Goal: Task Accomplishment & Management: Use online tool/utility

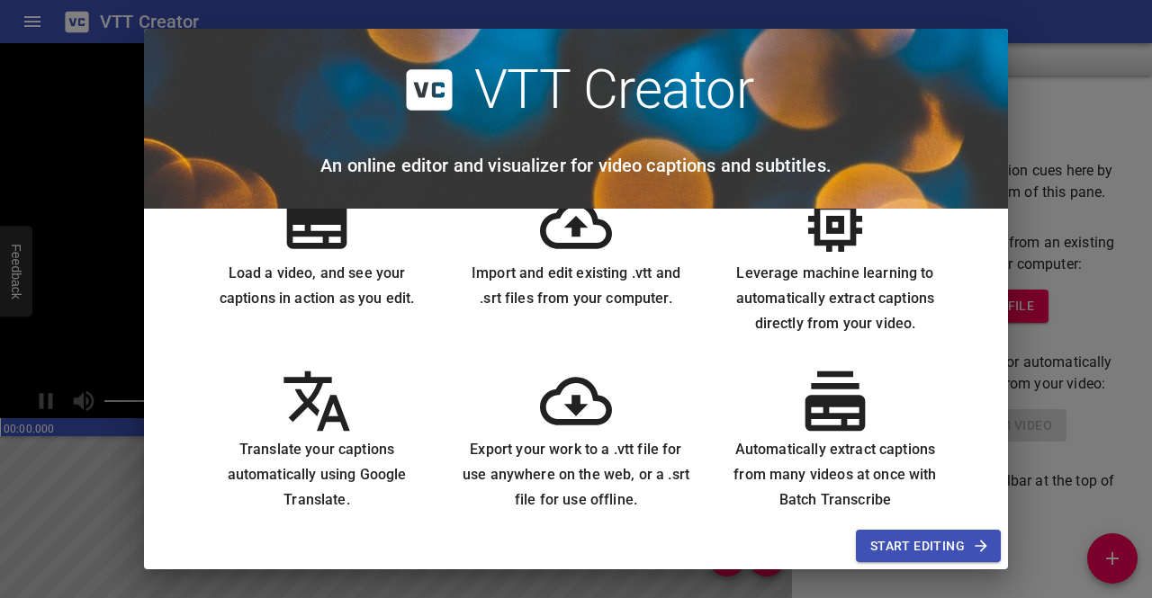
scroll to position [72, 0]
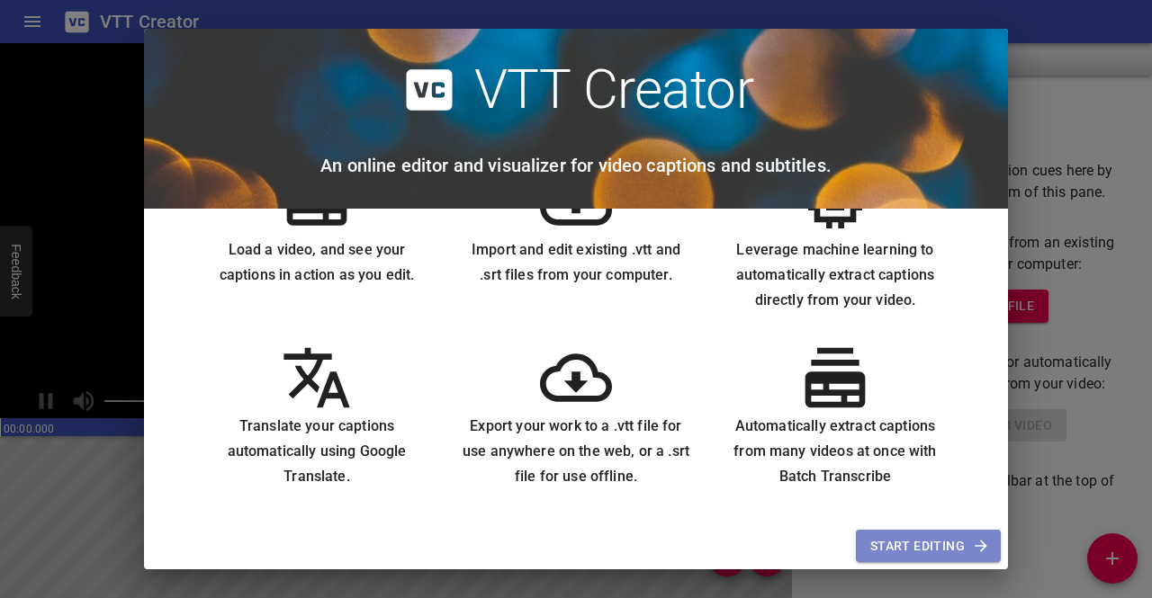
click at [898, 540] on span "Start Editing" at bounding box center [928, 546] width 116 height 22
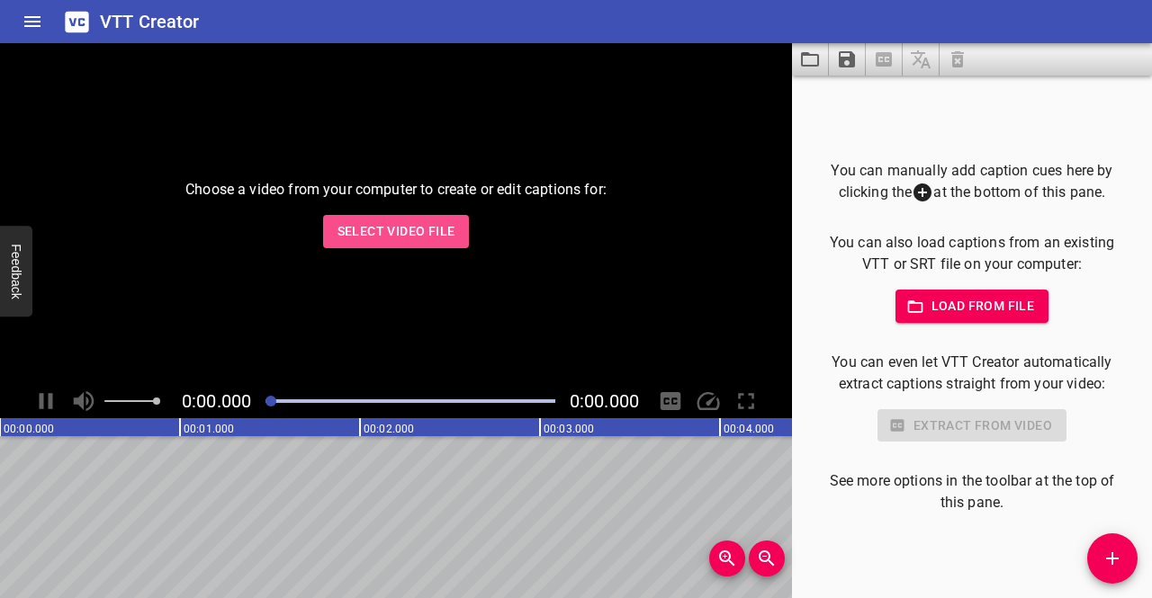
click at [434, 227] on span "Select Video File" at bounding box center [396, 231] width 118 height 22
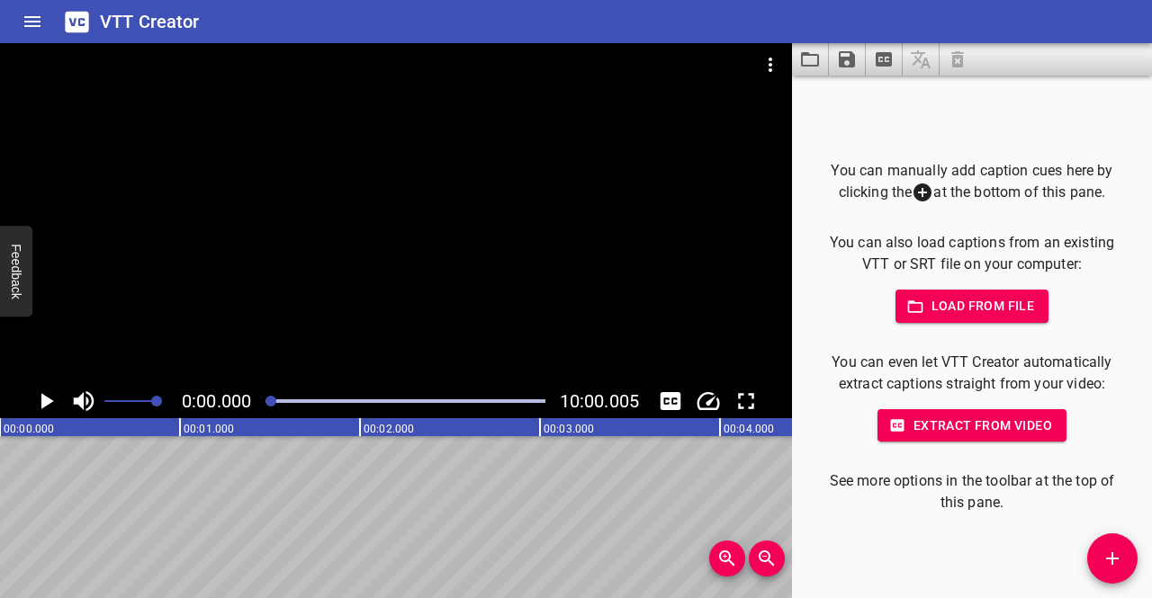
click at [468, 403] on div at bounding box center [405, 401] width 301 height 25
drag, startPoint x: 468, startPoint y: 403, endPoint x: 201, endPoint y: 406, distance: 267.3
click at [201, 406] on div "0:00.000 10:00.005" at bounding box center [396, 401] width 792 height 34
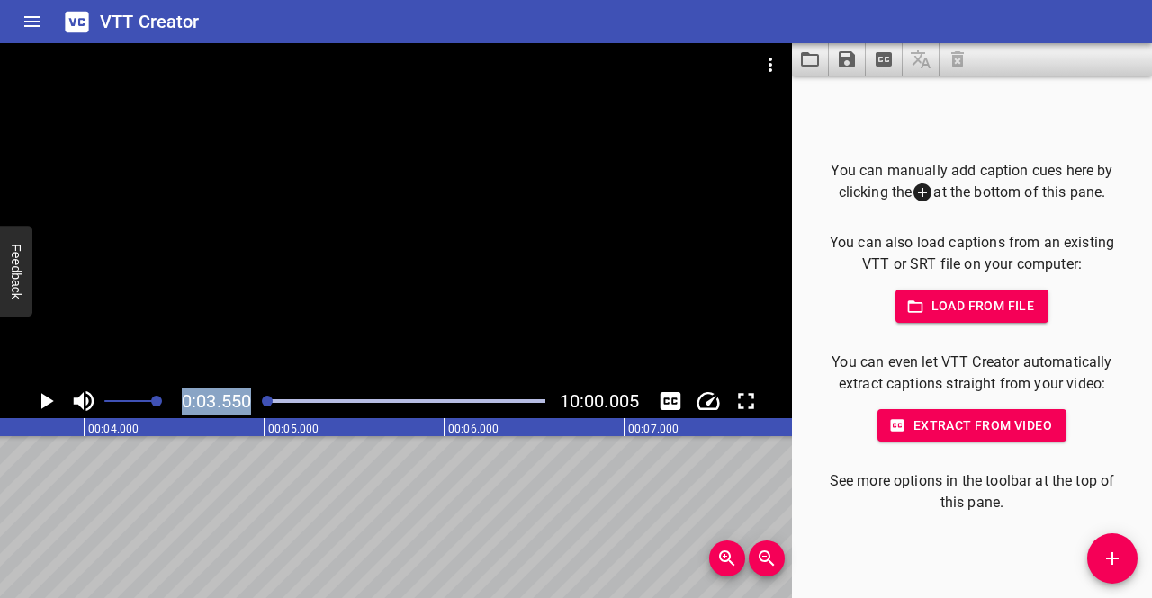
scroll to position [0, 639]
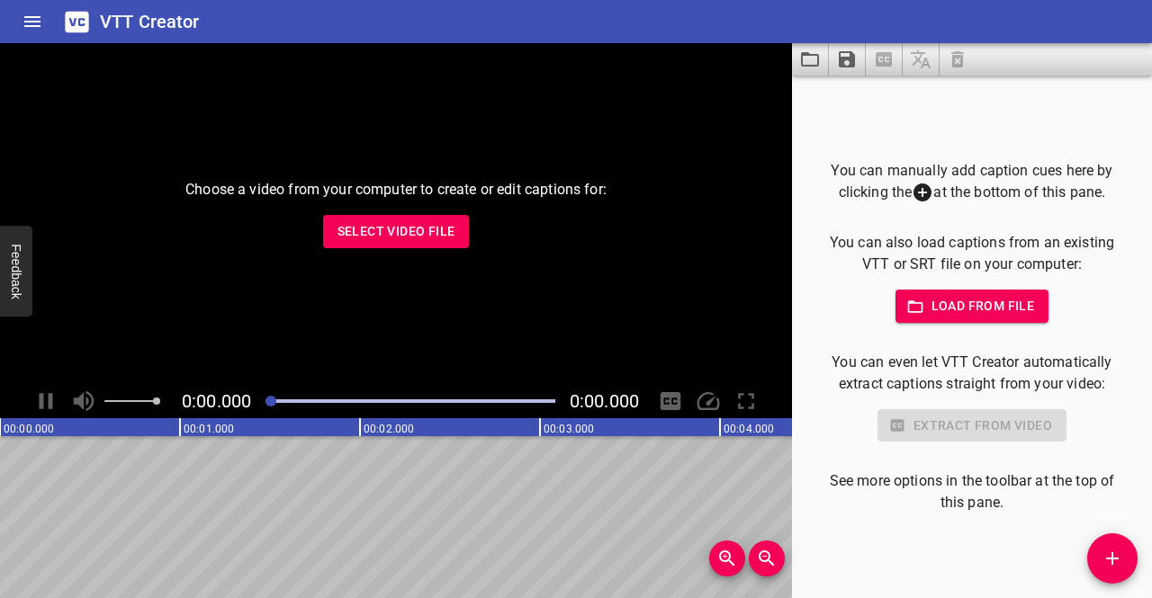
click at [371, 232] on span "Select Video File" at bounding box center [396, 231] width 118 height 22
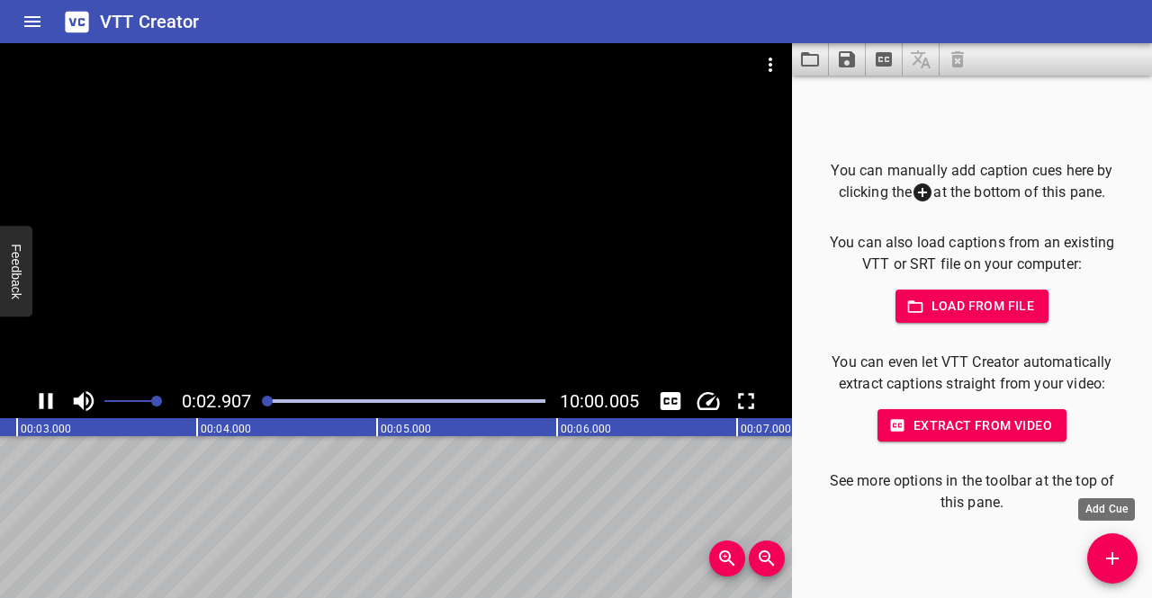
scroll to position [0, 550]
click at [1107, 567] on icon "Add Cue" at bounding box center [1112, 559] width 22 height 22
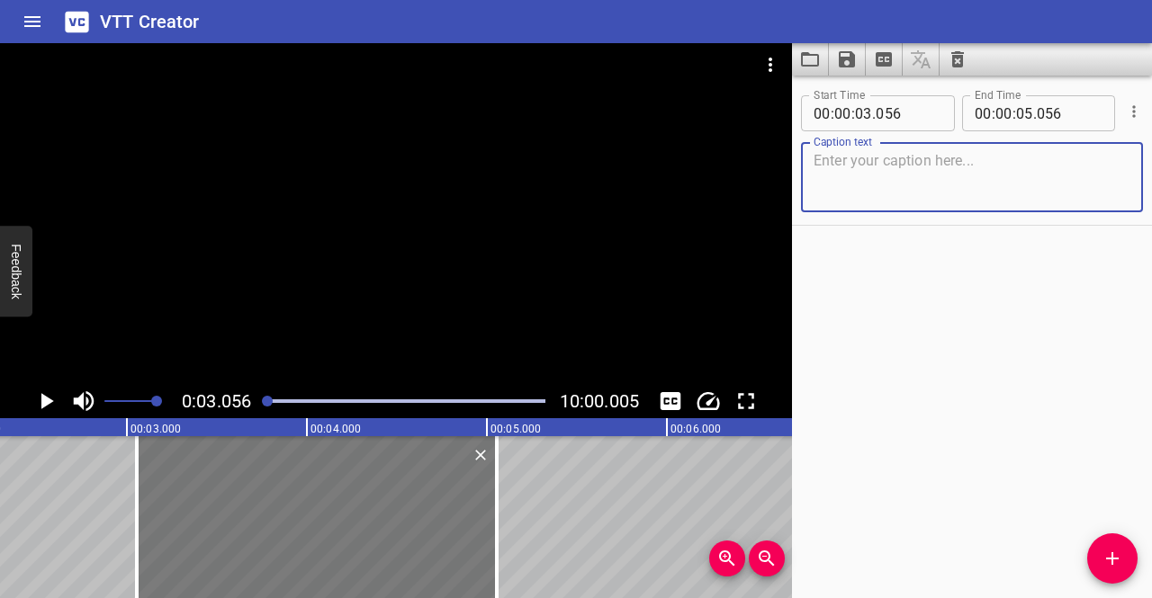
scroll to position [0, 376]
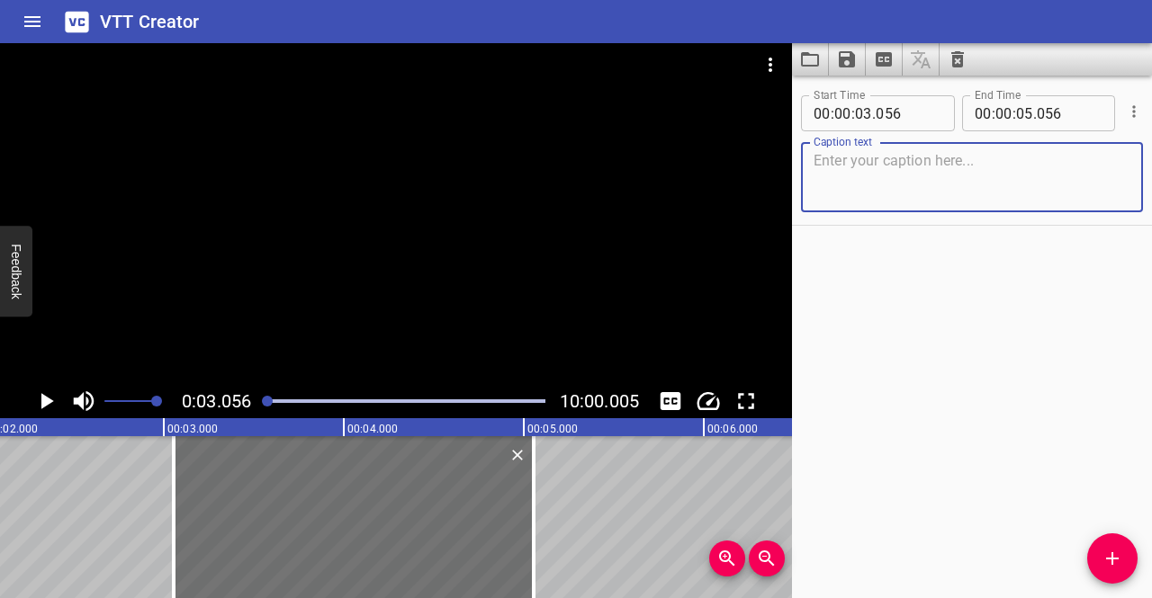
click at [920, 173] on textarea at bounding box center [971, 177] width 317 height 51
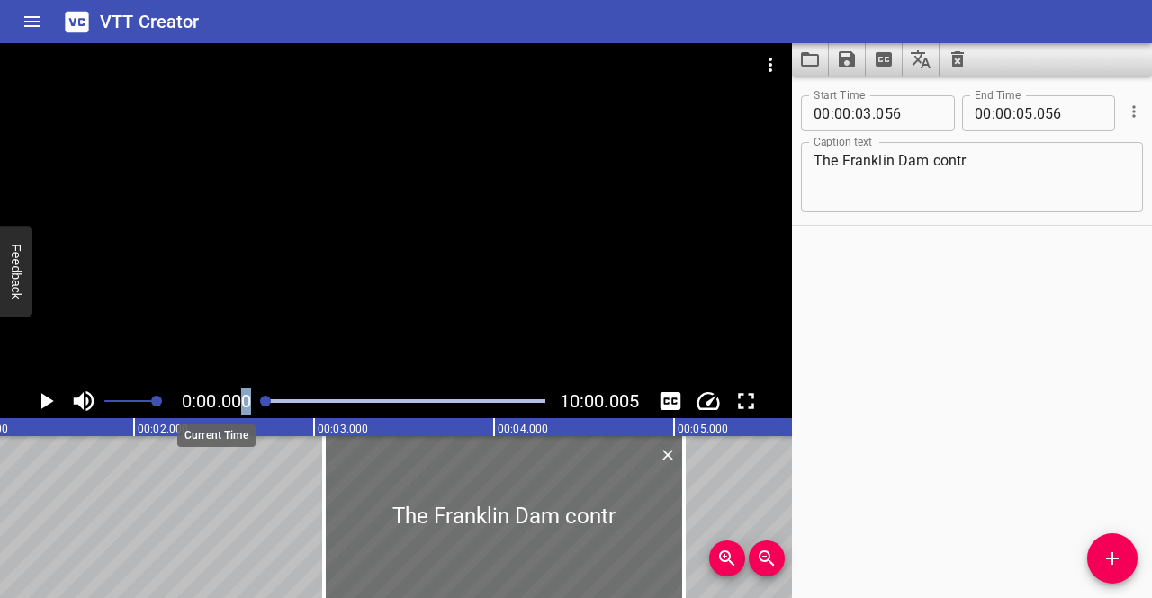
scroll to position [0, 52]
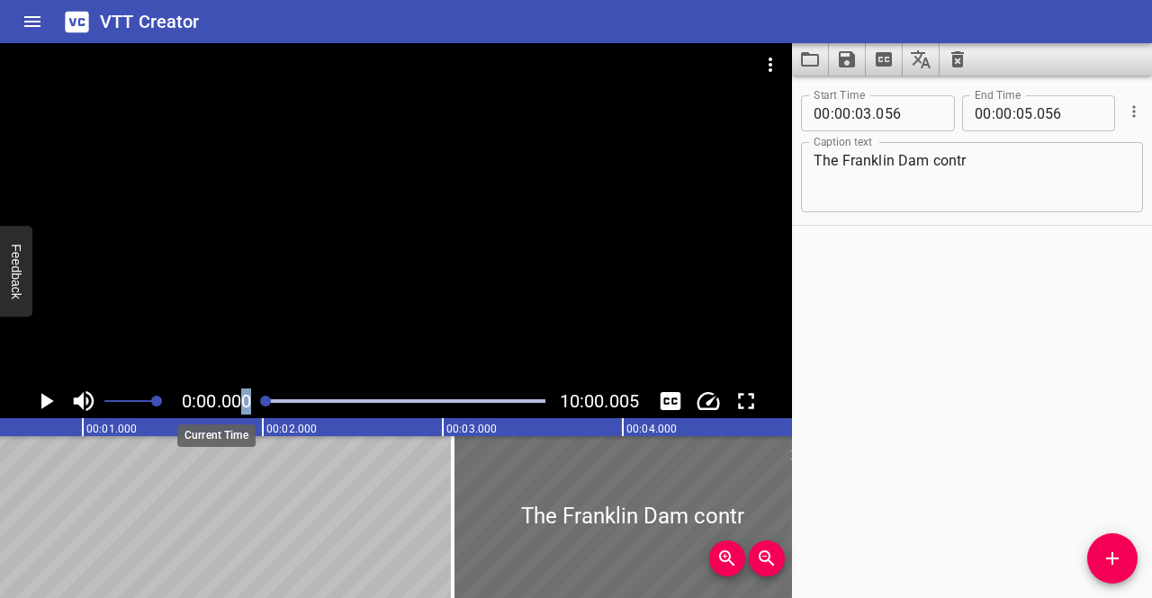
drag, startPoint x: 271, startPoint y: 404, endPoint x: 236, endPoint y: 403, distance: 35.1
click at [237, 403] on div "0:00.000 10:00.005" at bounding box center [396, 401] width 792 height 34
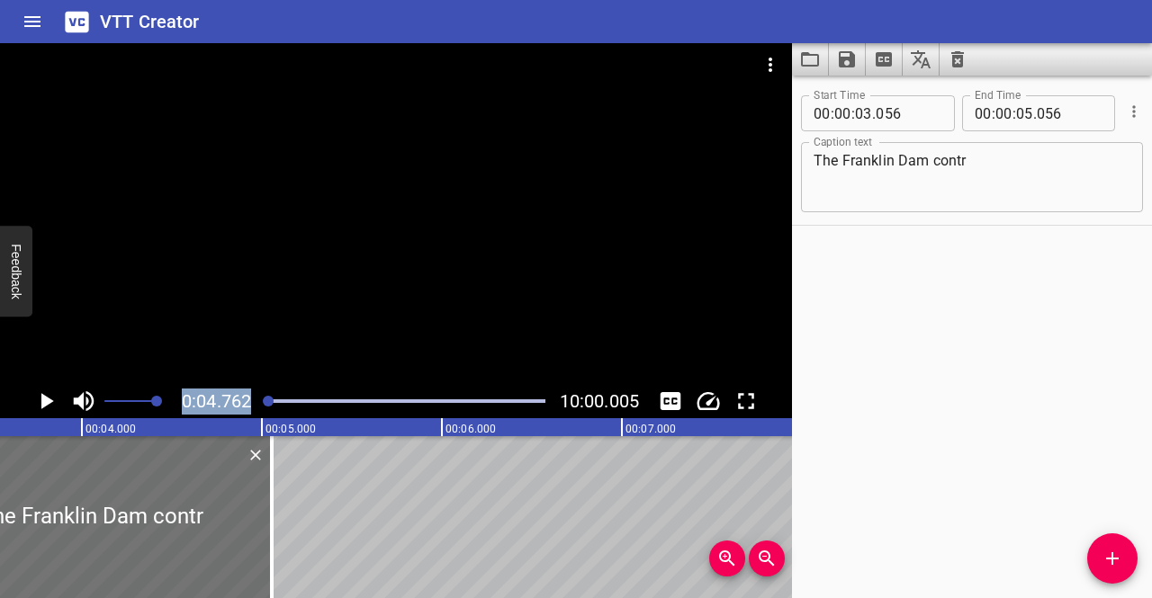
scroll to position [0, 631]
click at [921, 153] on textarea "The Franklin Dam contr" at bounding box center [971, 177] width 317 height 51
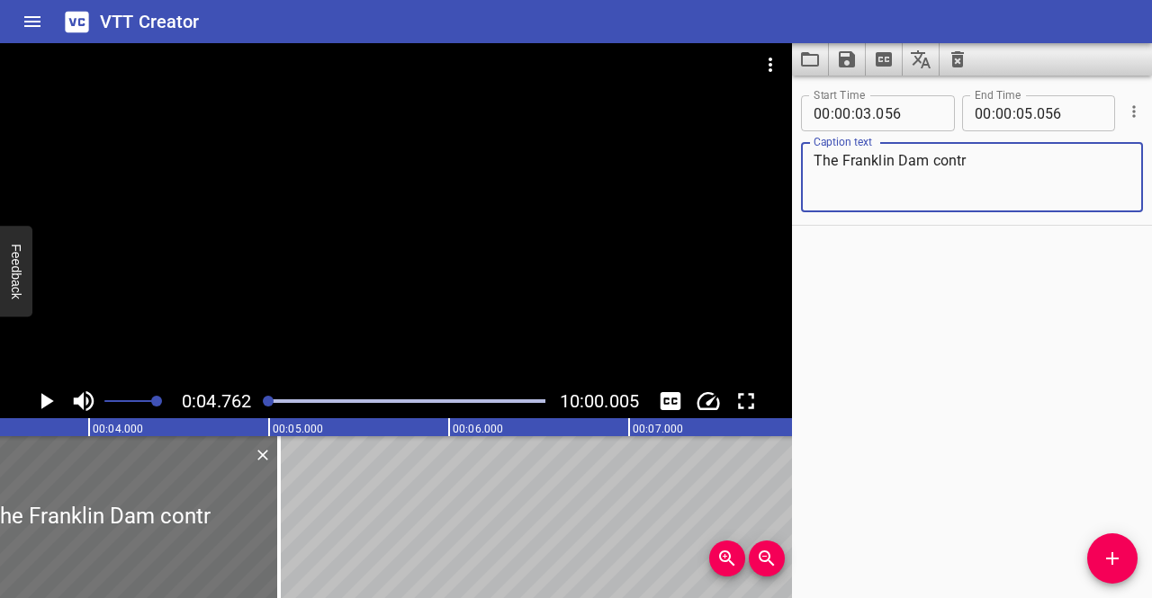
click at [921, 153] on textarea "The Franklin Dam contr" at bounding box center [971, 177] width 317 height 51
paste textarea "Controversy remains"
click at [930, 159] on textarea "The Franklin Dam Controversy remains" at bounding box center [971, 177] width 317 height 51
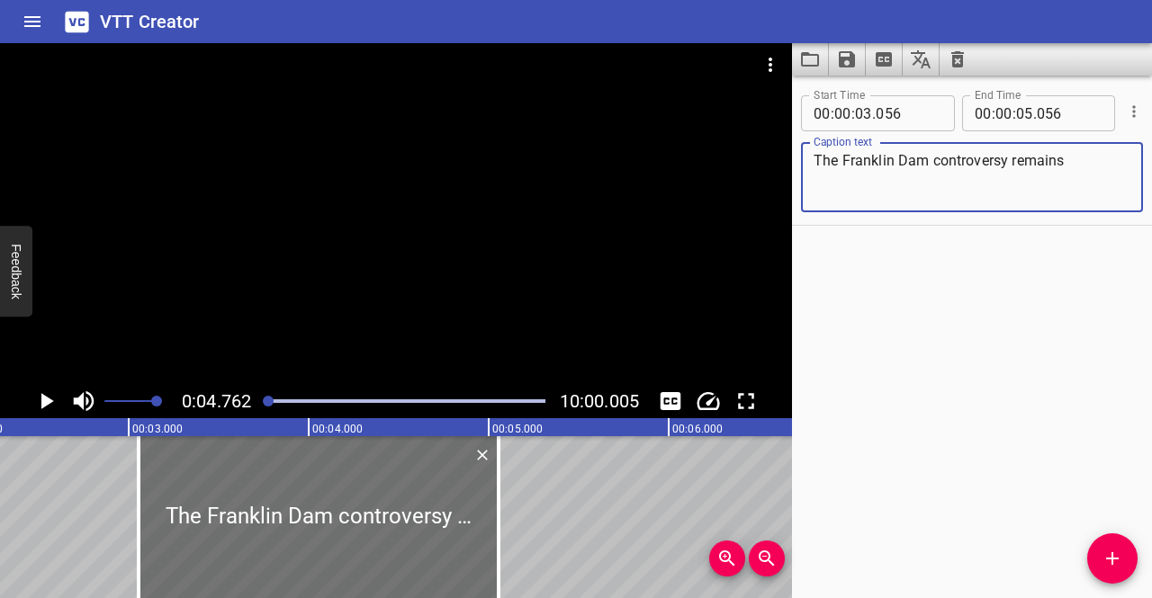
scroll to position [0, 409]
type textarea "The Franklin Dam controversy remains"
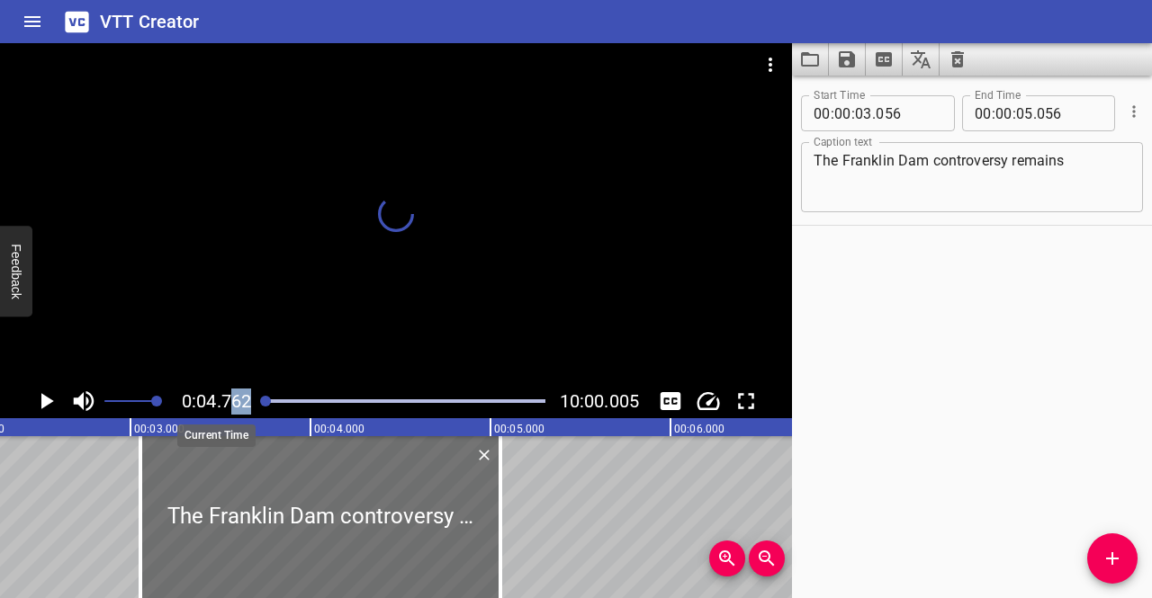
drag, startPoint x: 266, startPoint y: 403, endPoint x: 233, endPoint y: 402, distance: 33.3
click at [233, 402] on div "0:04.762 10:00.005" at bounding box center [396, 401] width 792 height 34
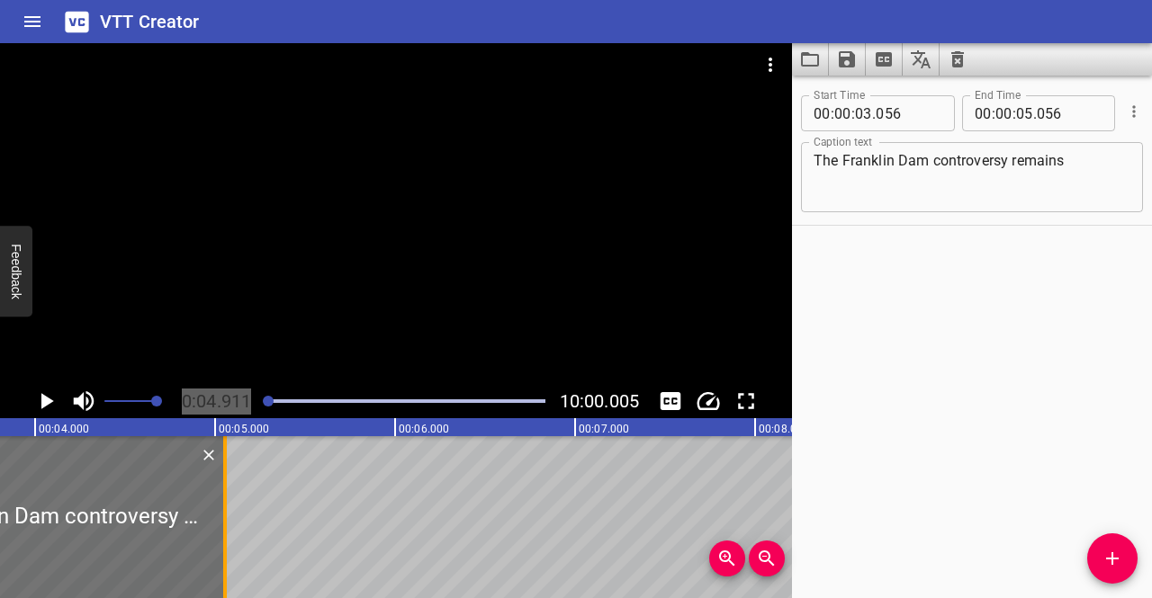
scroll to position [0, 639]
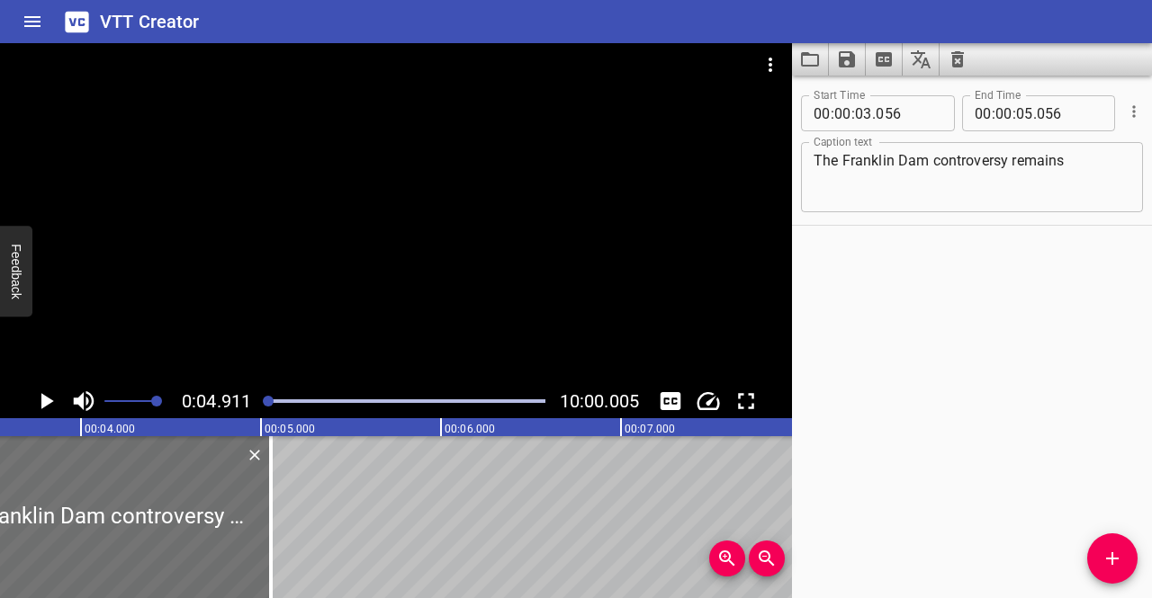
drag, startPoint x: 243, startPoint y: 428, endPoint x: 260, endPoint y: 429, distance: 17.1
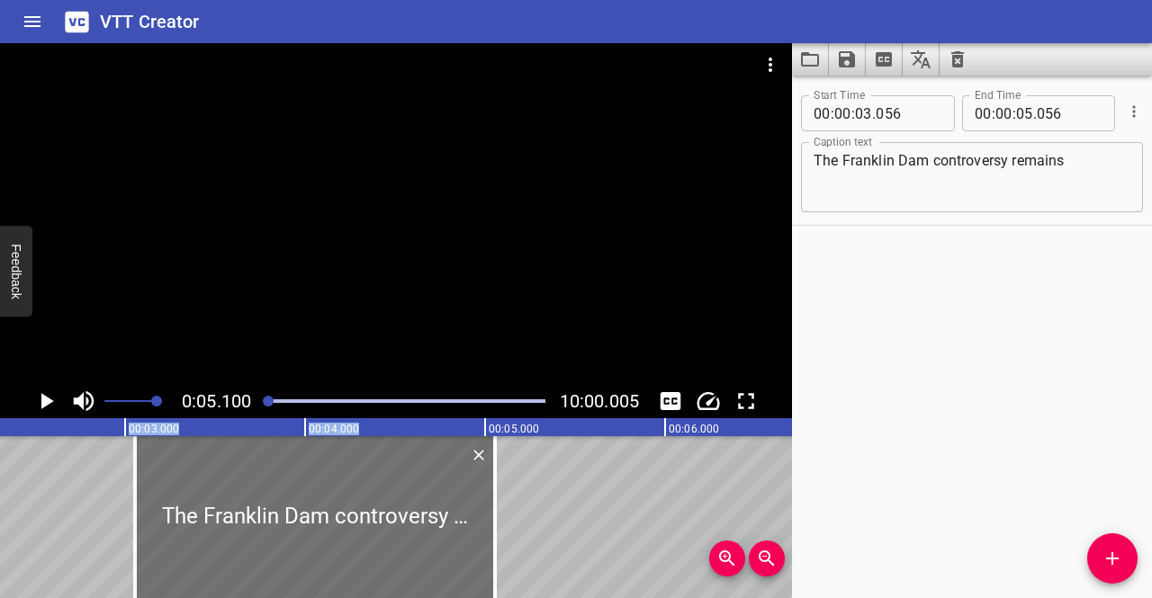
scroll to position [0, 414]
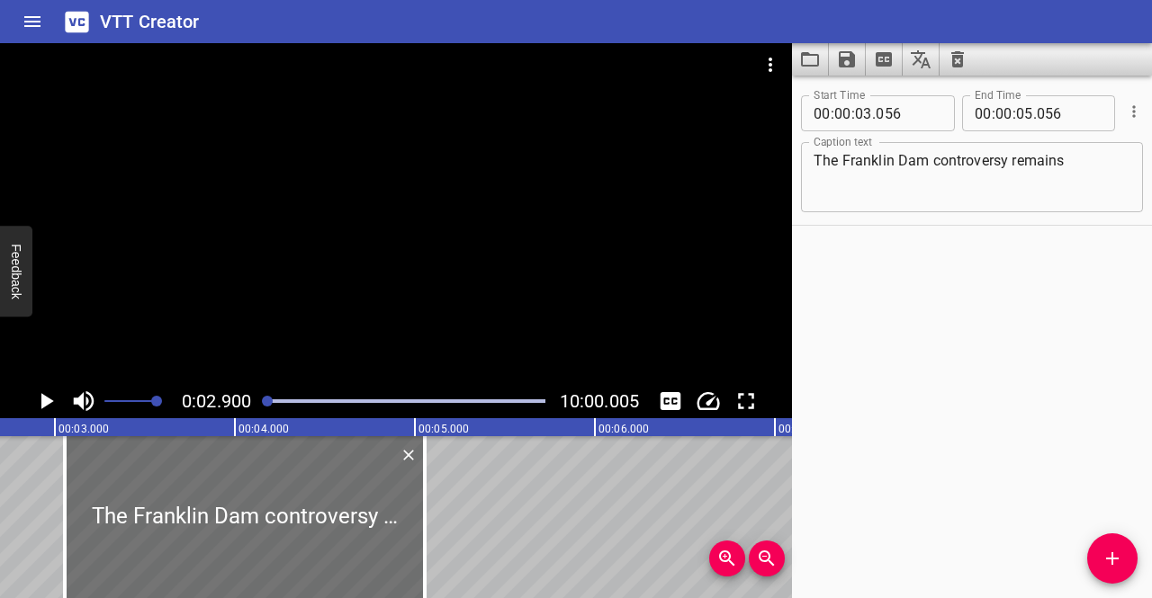
scroll to position [0, 522]
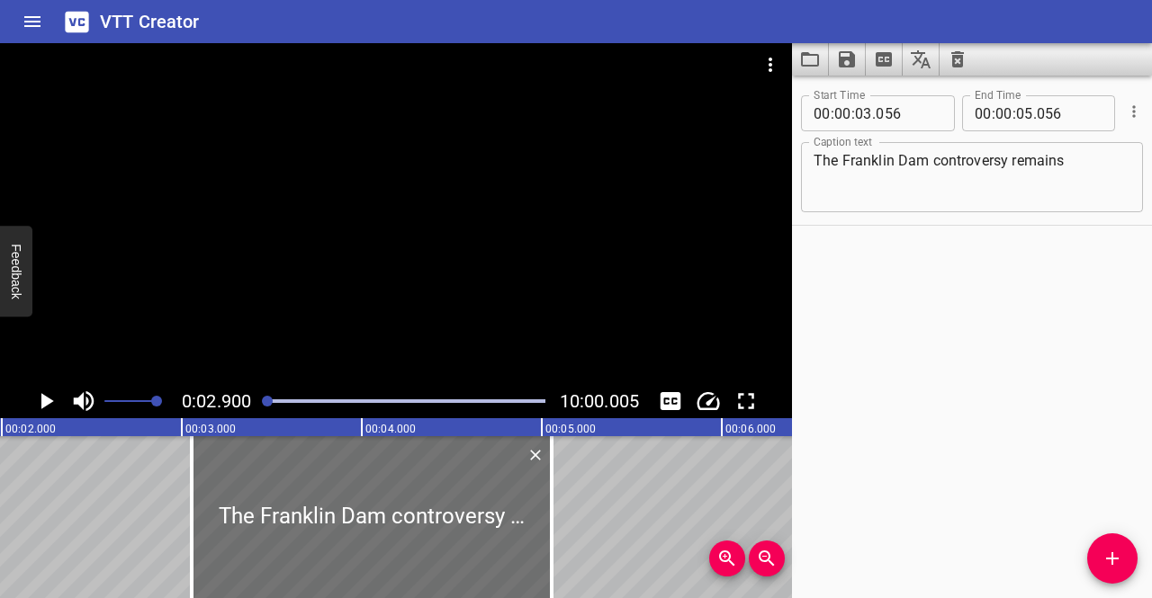
scroll to position [0, 353]
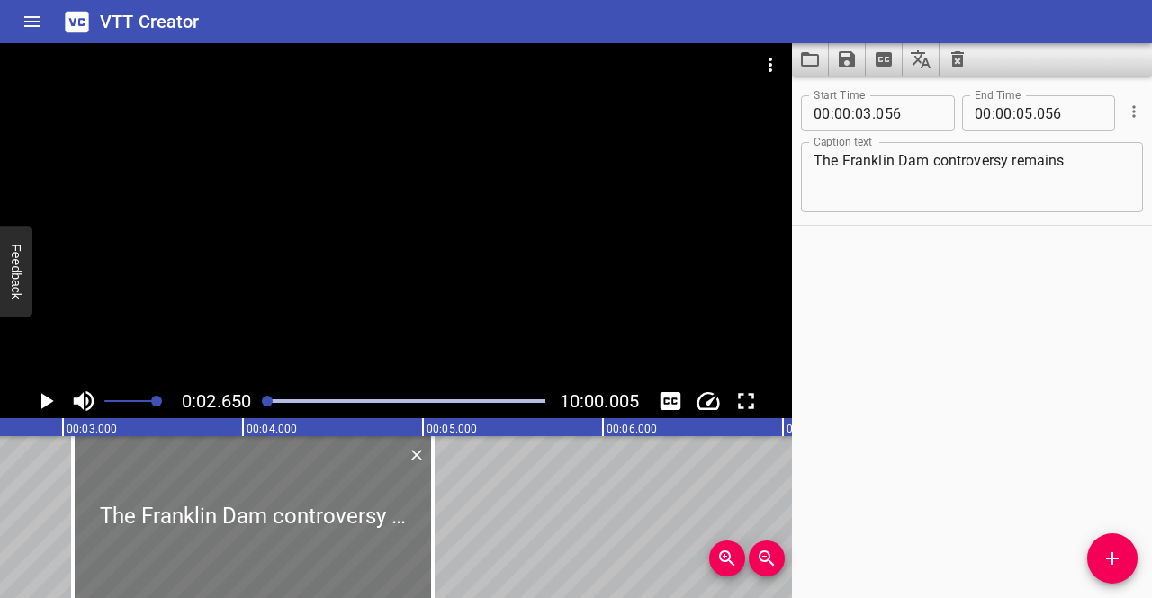
click at [166, 505] on div at bounding box center [253, 517] width 360 height 162
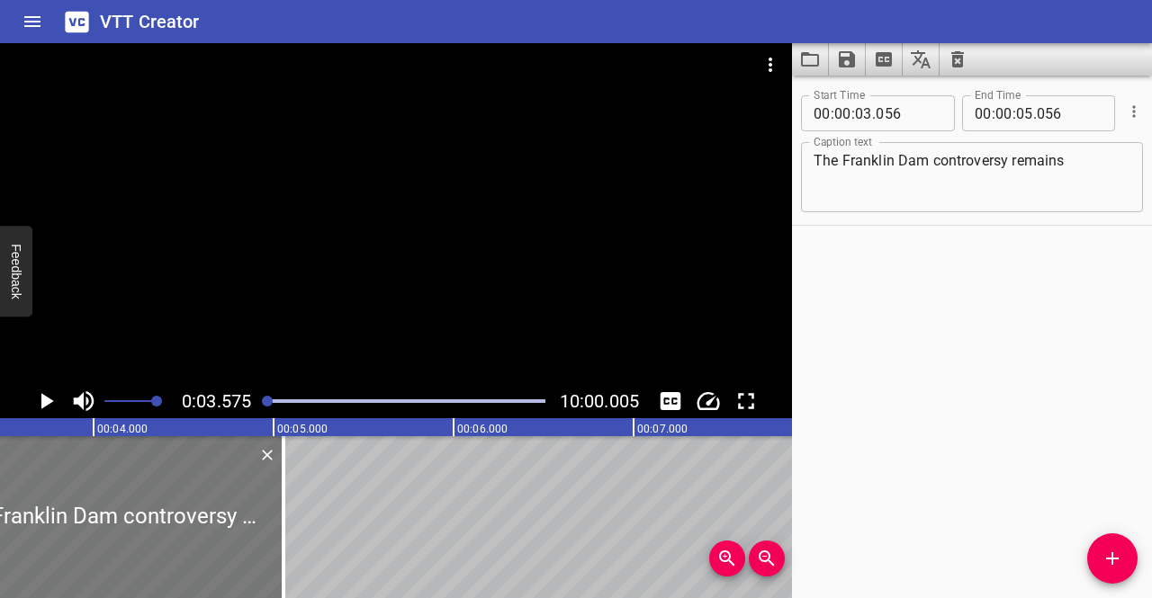
scroll to position [0, 643]
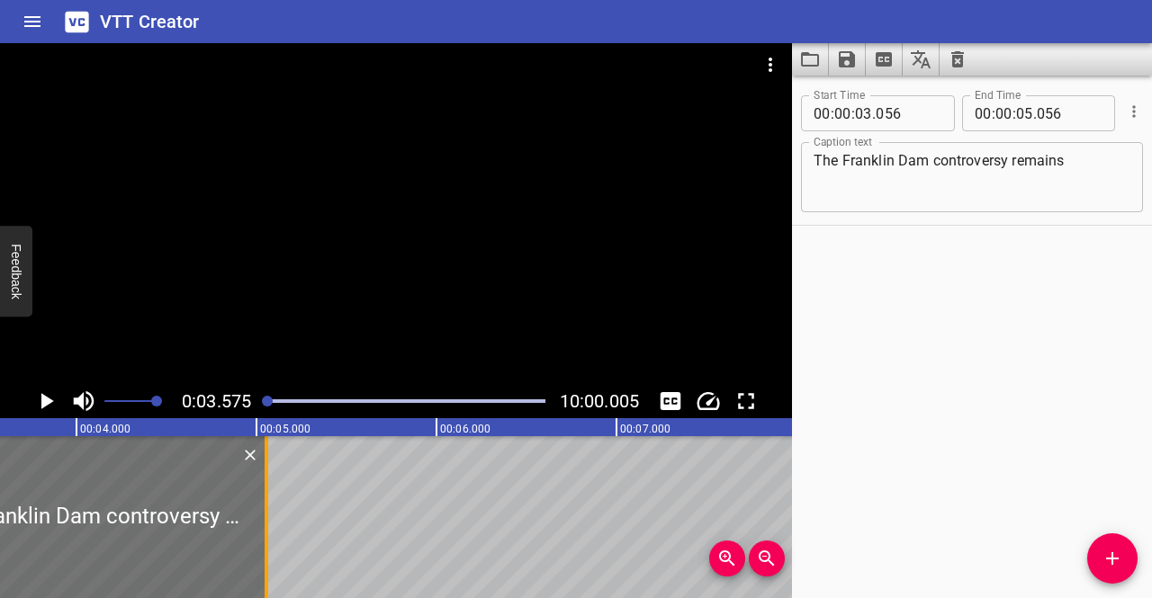
click at [258, 501] on div at bounding box center [266, 517] width 18 height 162
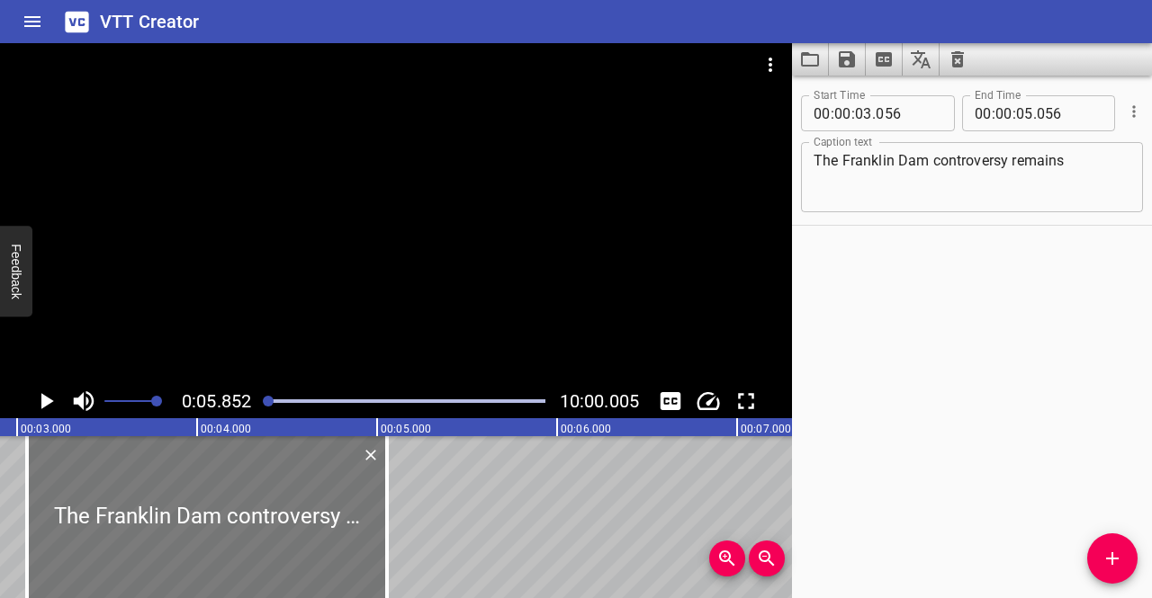
scroll to position [0, 511]
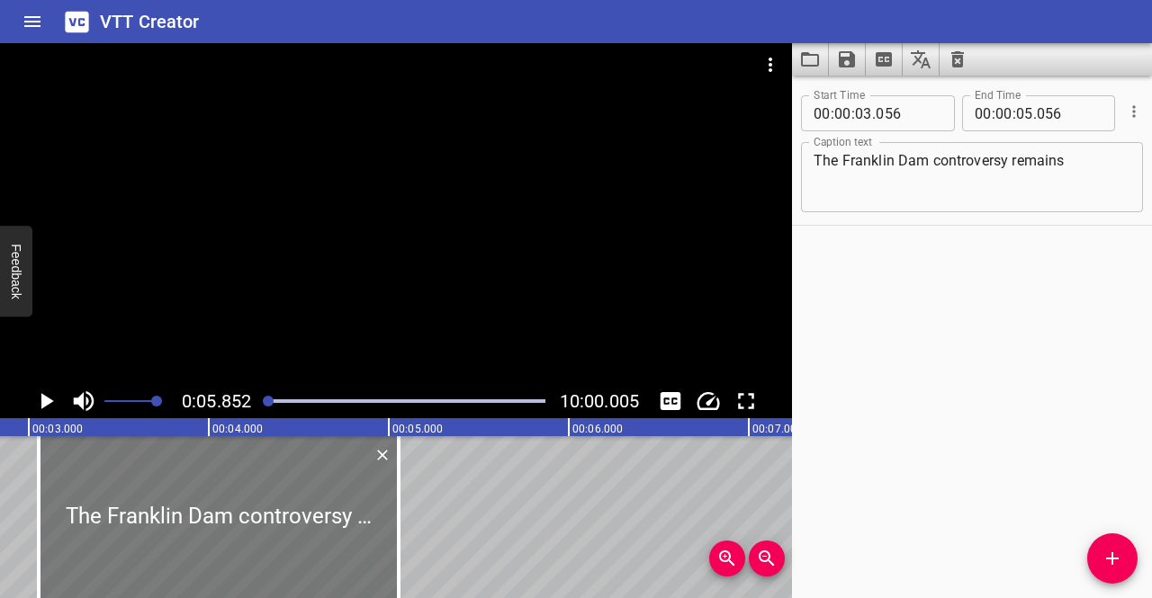
click at [158, 532] on div at bounding box center [219, 517] width 360 height 162
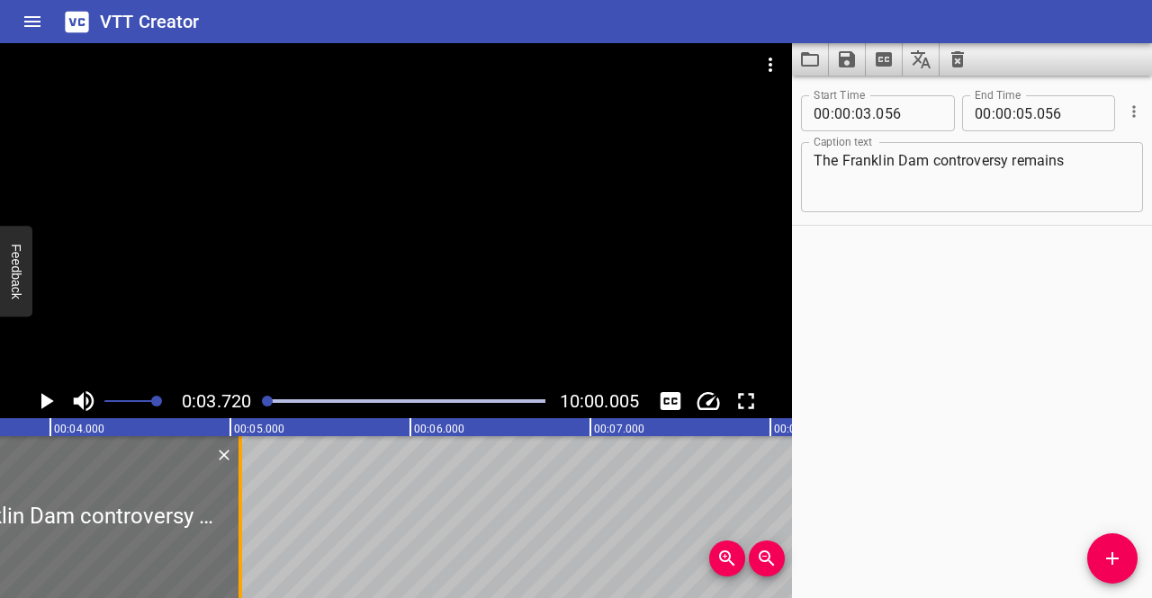
click at [244, 519] on div at bounding box center [240, 517] width 18 height 162
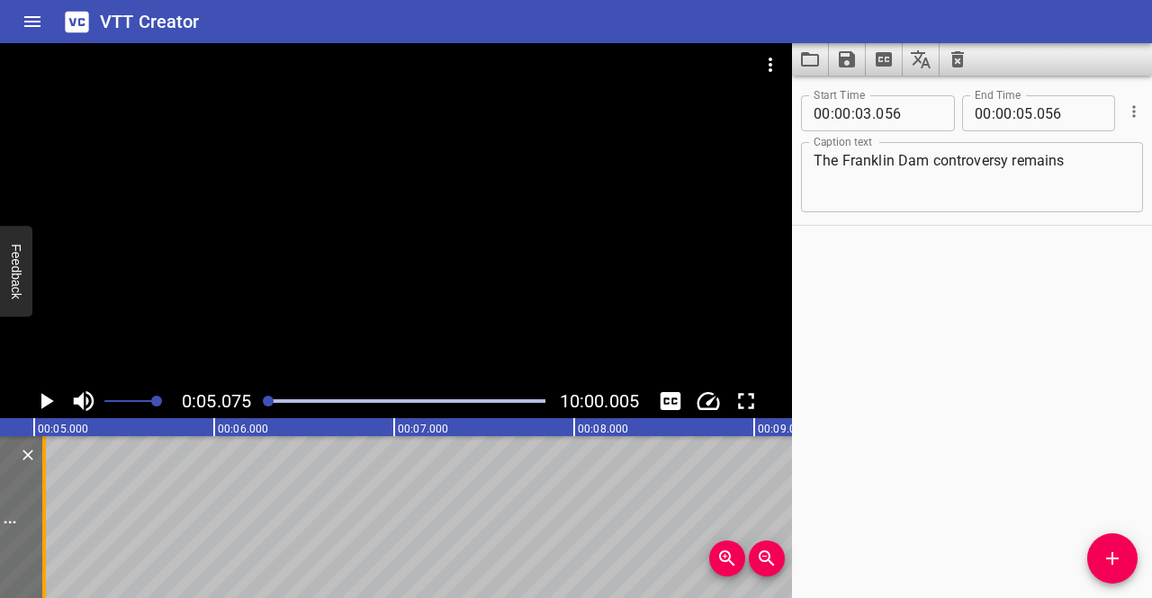
scroll to position [0, 913]
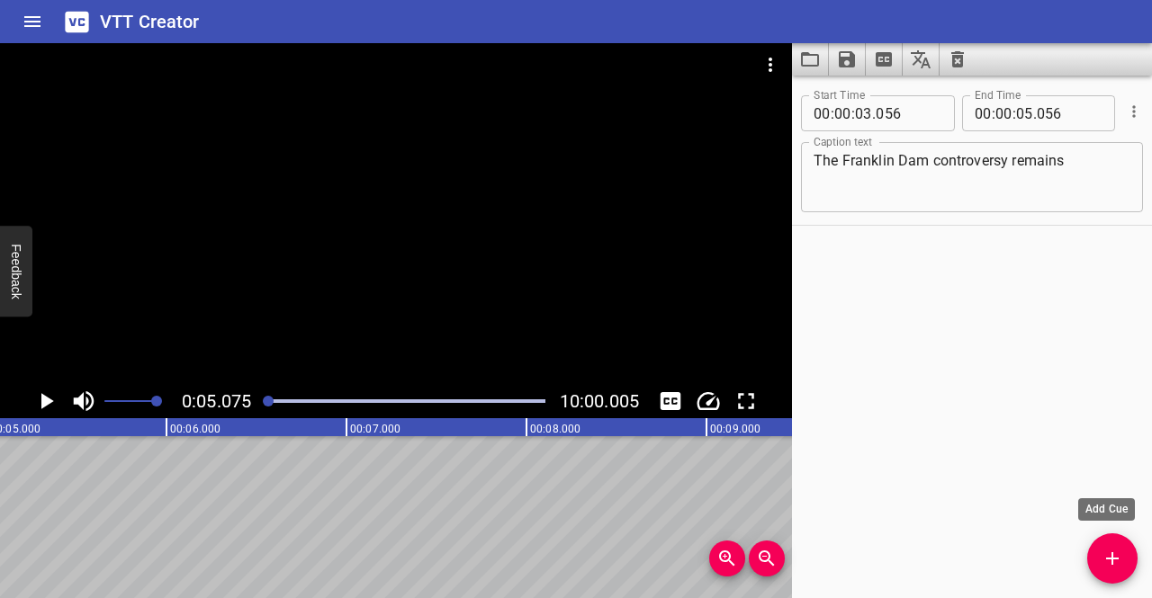
click at [1104, 541] on button "Add Cue" at bounding box center [1112, 559] width 50 height 50
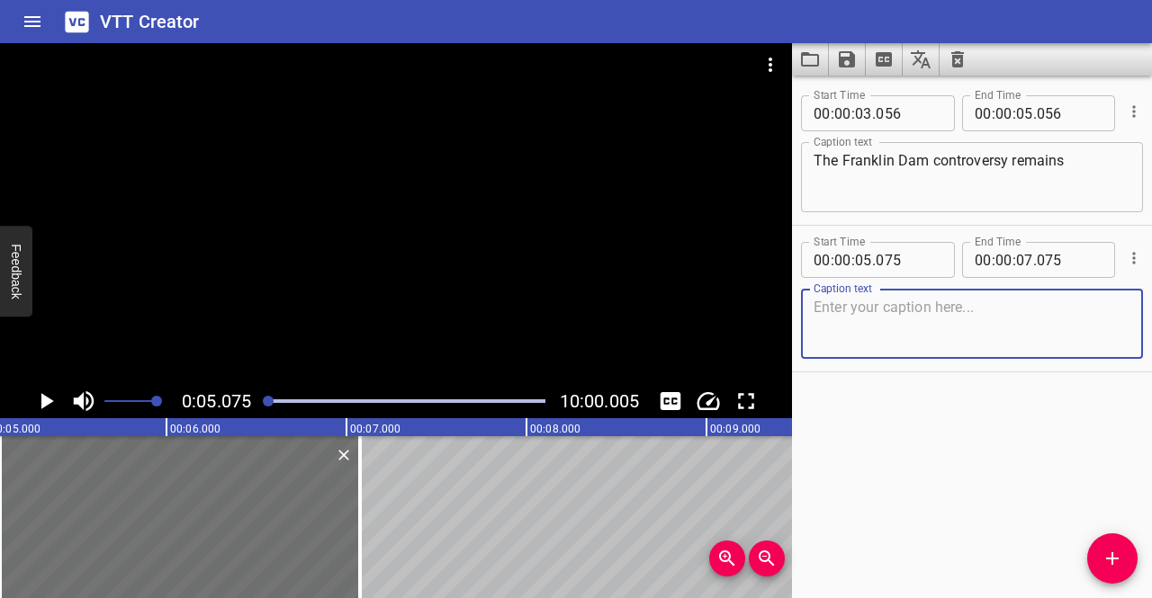
click at [882, 302] on textarea at bounding box center [971, 324] width 317 height 51
paste textarea "one of the most significant events"
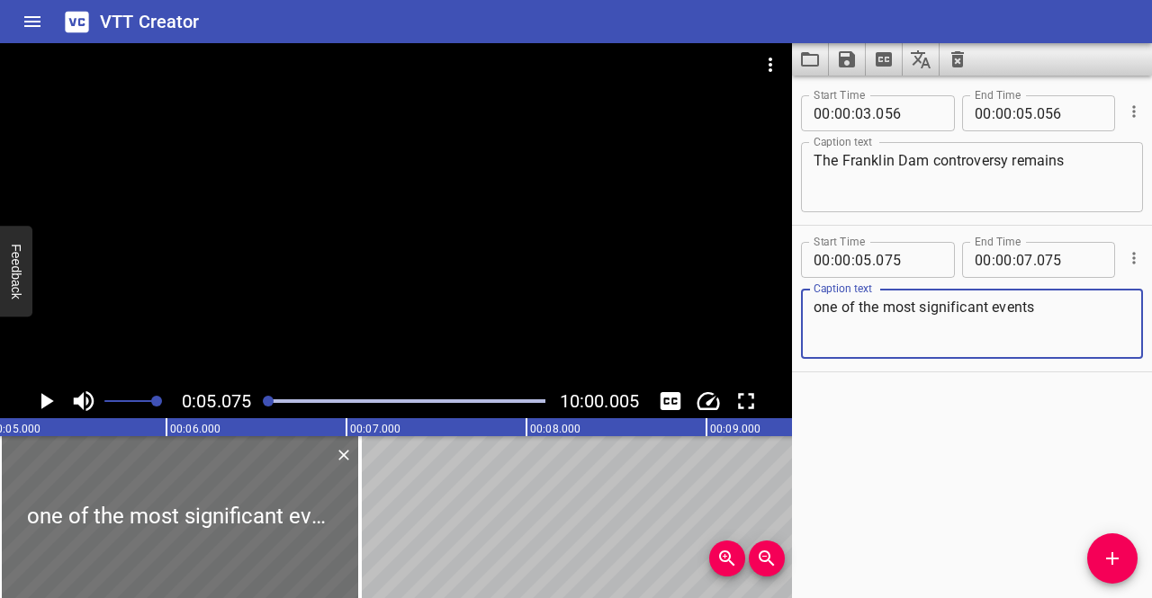
type textarea "one of the most significant events"
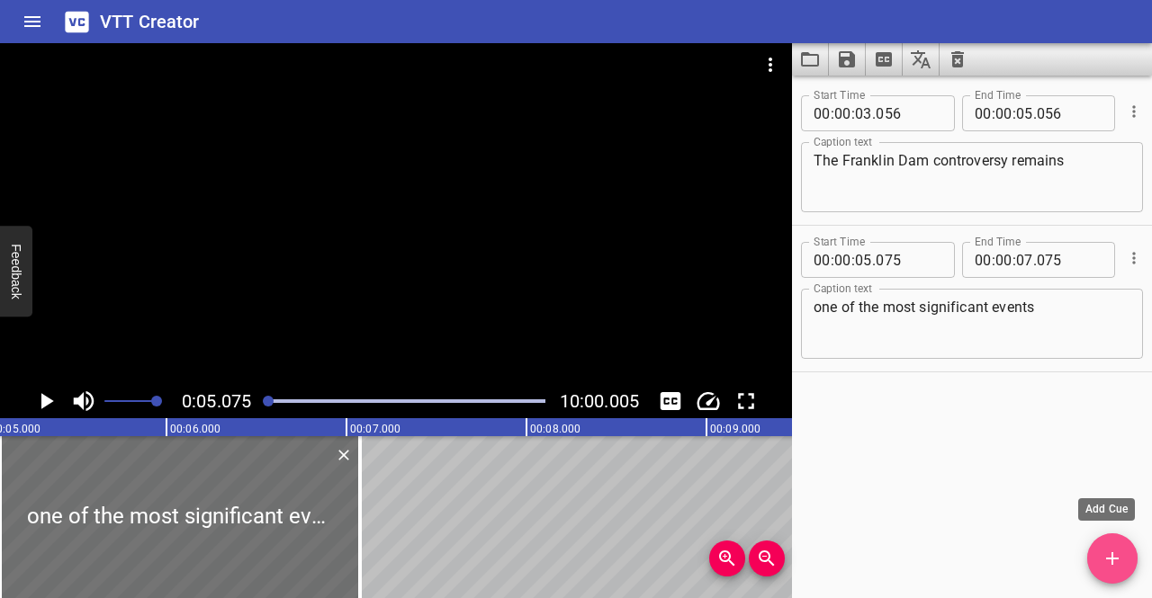
click at [1119, 563] on icon "Add Cue" at bounding box center [1112, 559] width 22 height 22
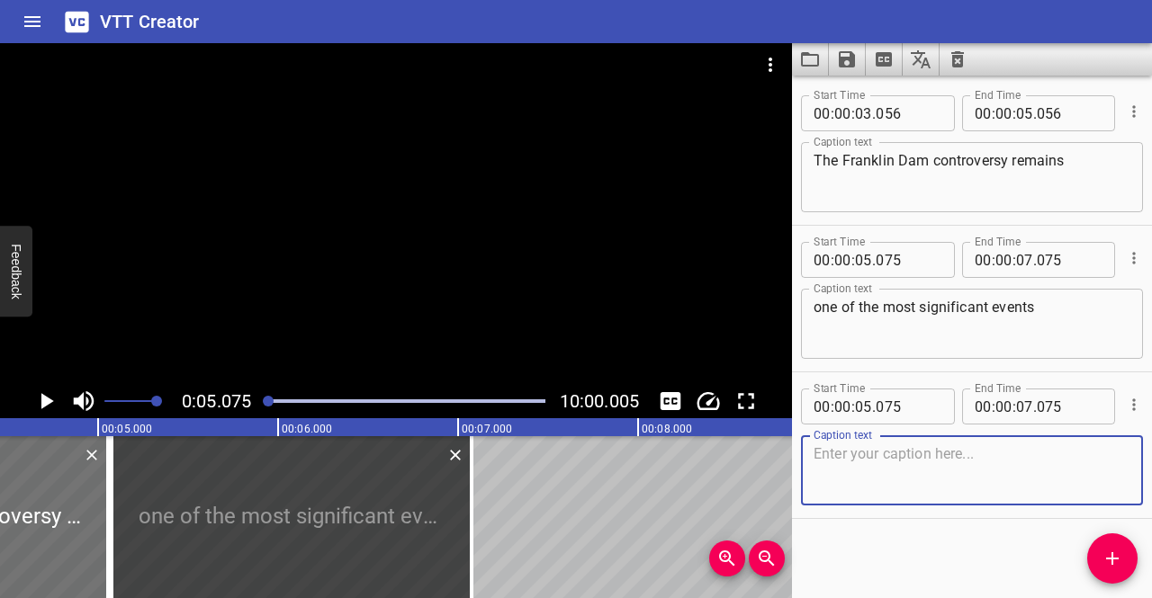
scroll to position [0, 801]
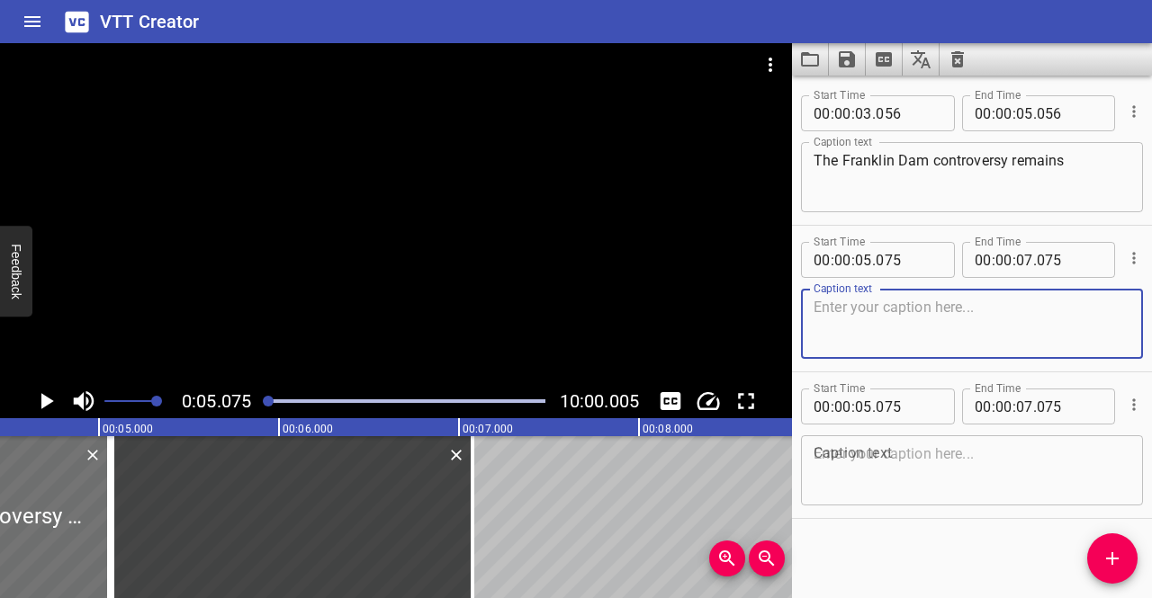
paste textarea "one of the most significant events"
type textarea "one of the most significant events"
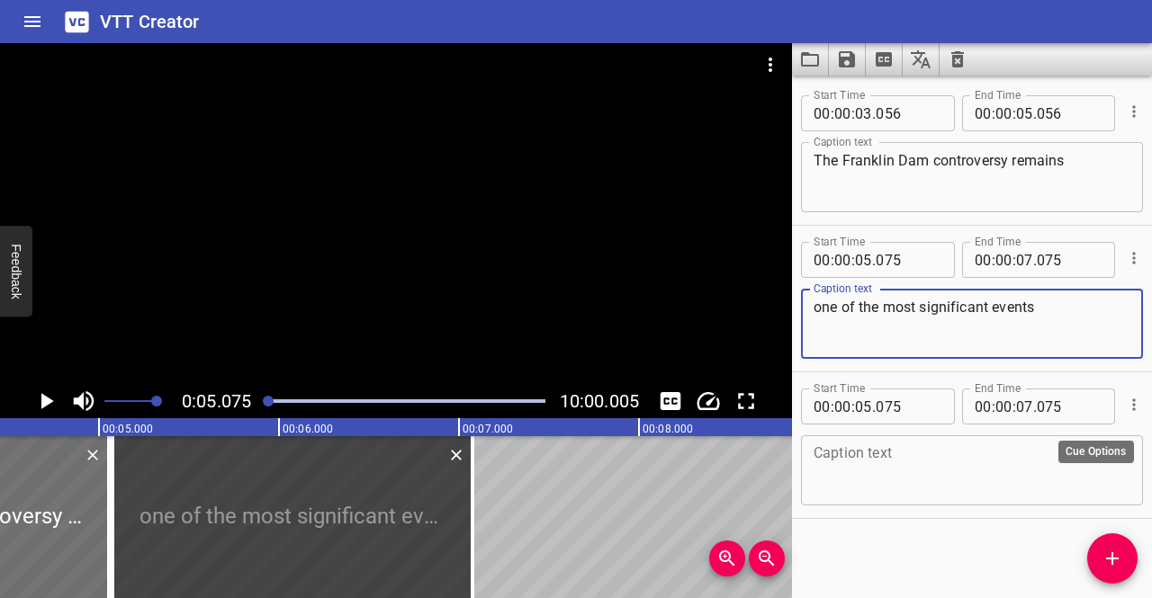
click at [1128, 412] on icon "Cue Options" at bounding box center [1134, 405] width 18 height 18
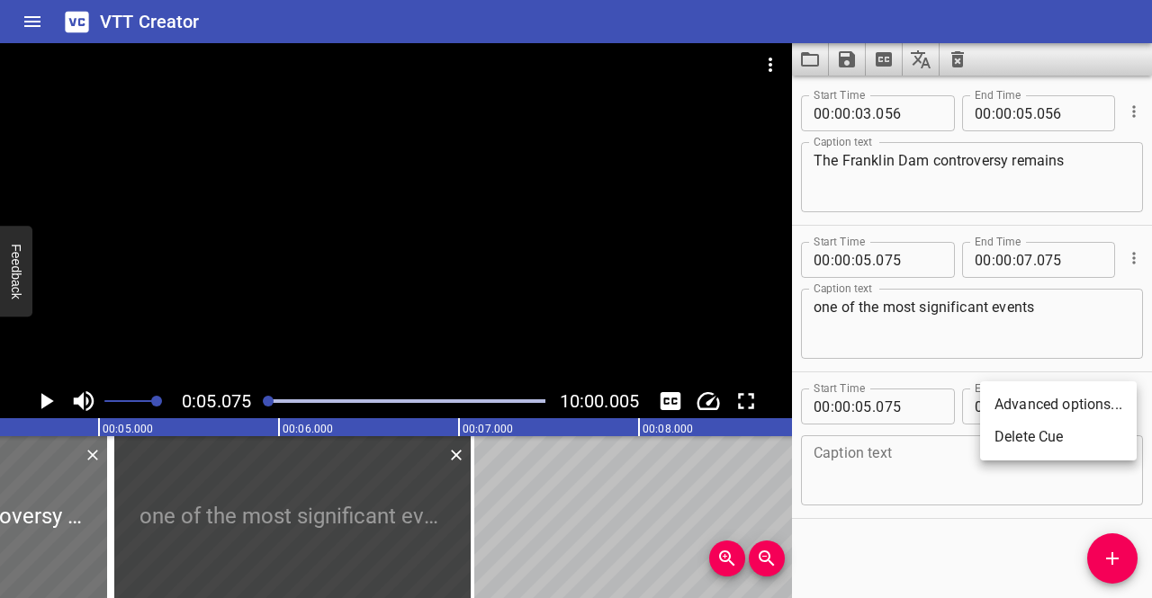
click at [1051, 435] on li "Delete Cue" at bounding box center [1058, 437] width 157 height 32
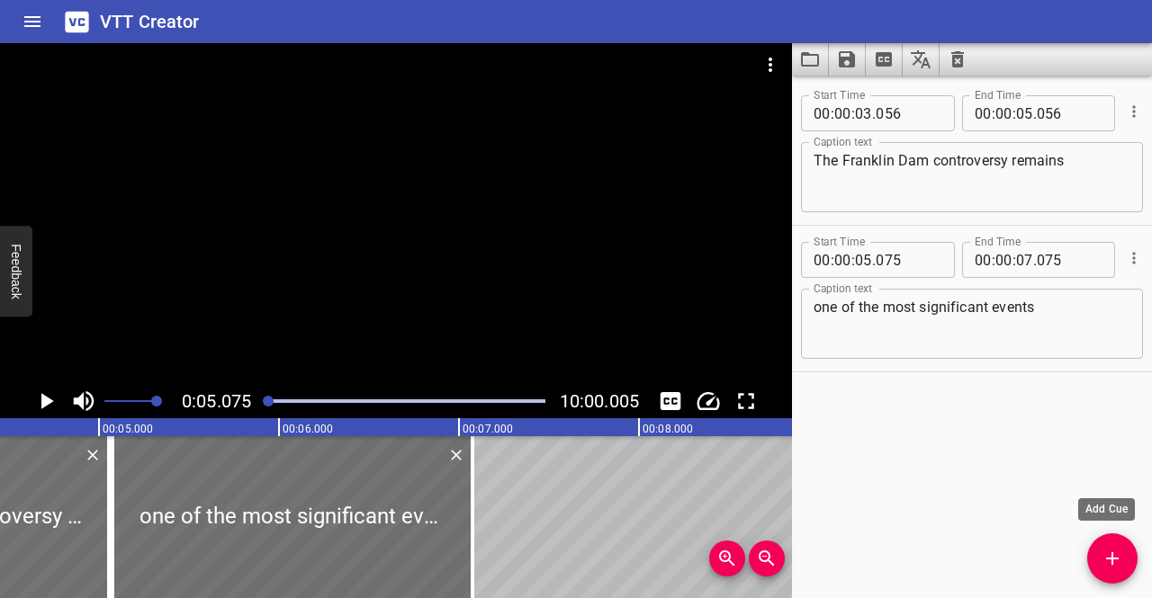
click at [1120, 551] on icon "Add Cue" at bounding box center [1112, 559] width 22 height 22
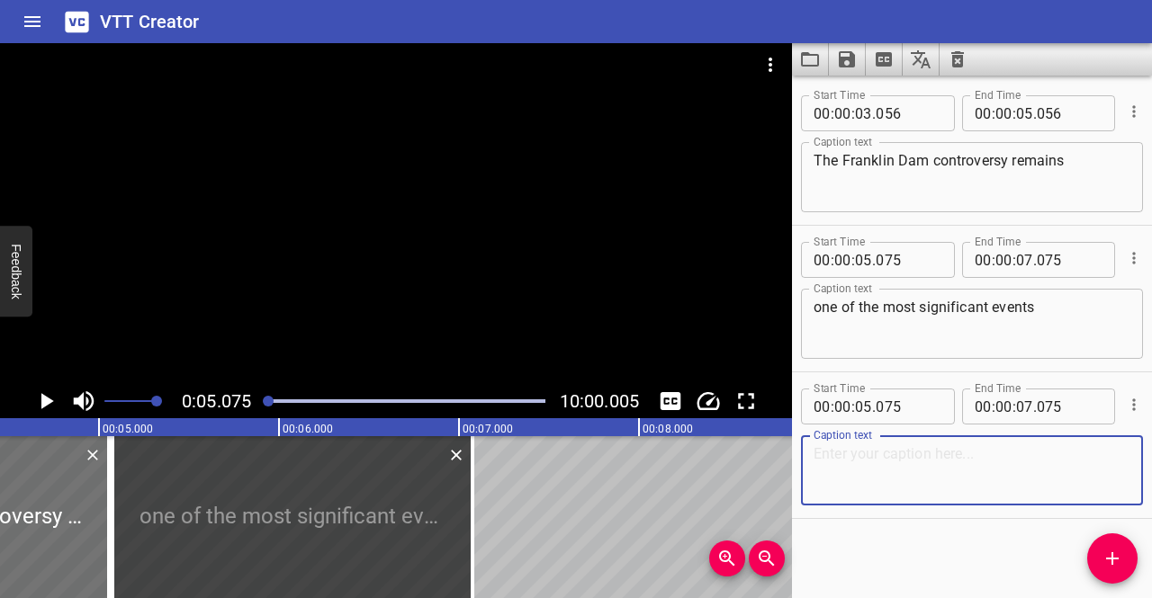
click at [869, 452] on textarea at bounding box center [971, 470] width 317 height 51
paste textarea "in Australian history."
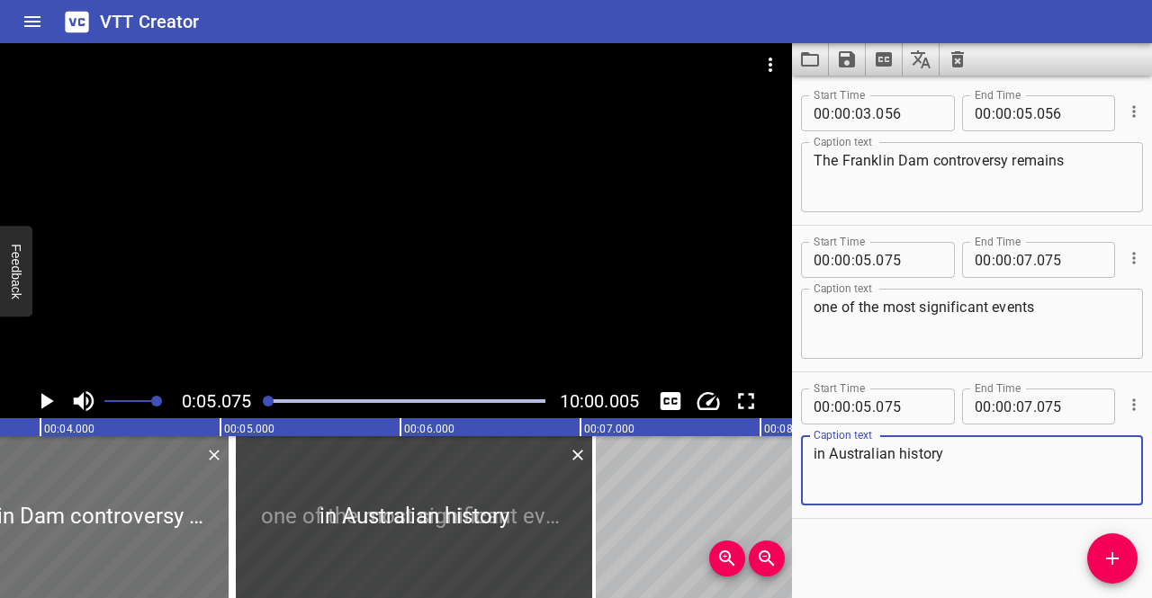
scroll to position [0, 678]
type textarea "in Australian history"
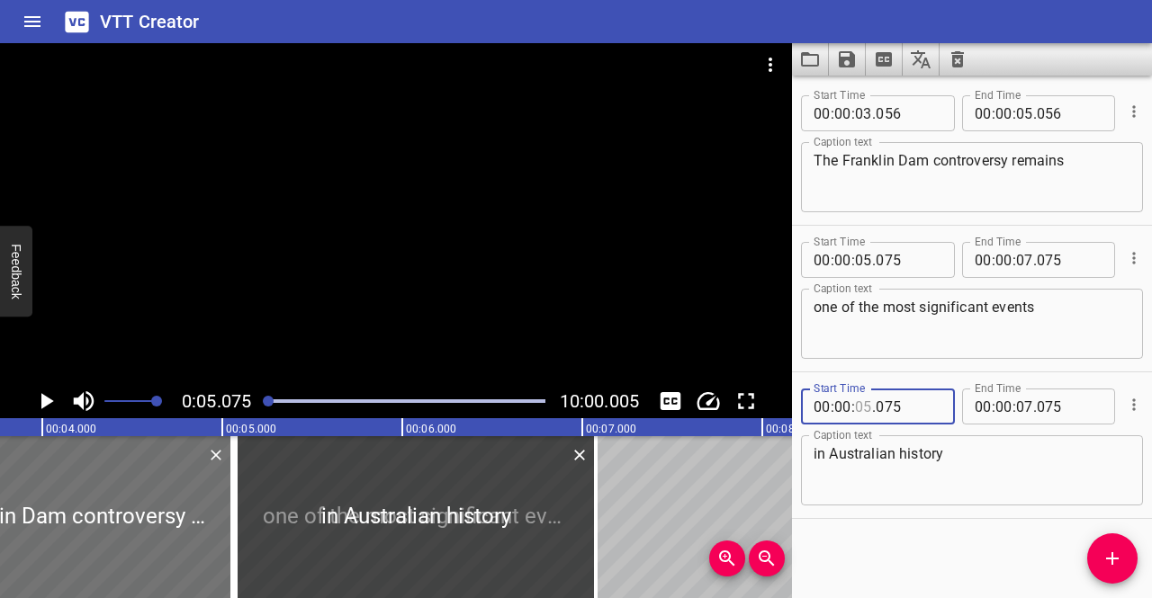
click at [871, 409] on input "number" at bounding box center [863, 407] width 17 height 36
type input "07"
type input "075"
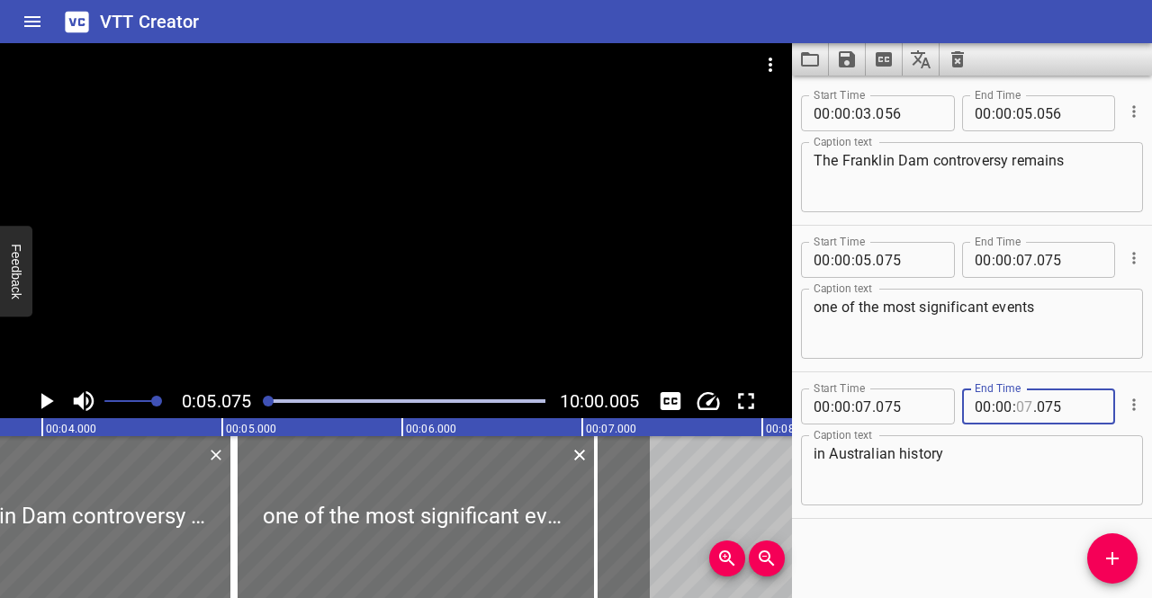
click at [1017, 406] on input "number" at bounding box center [1024, 407] width 17 height 36
type input "09"
type input "075"
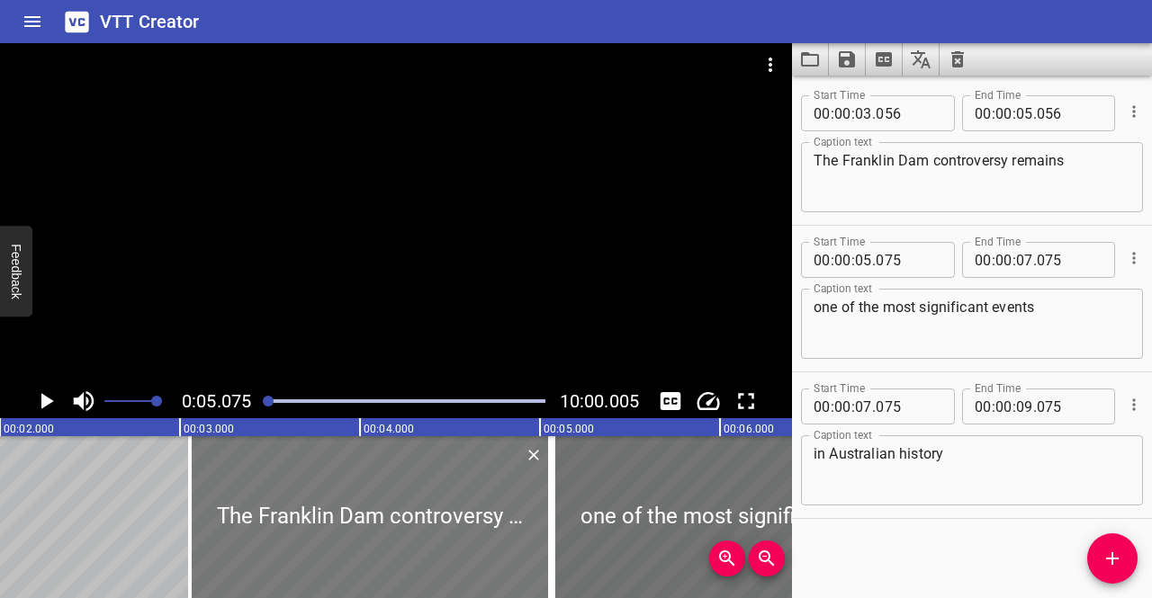
scroll to position [0, 284]
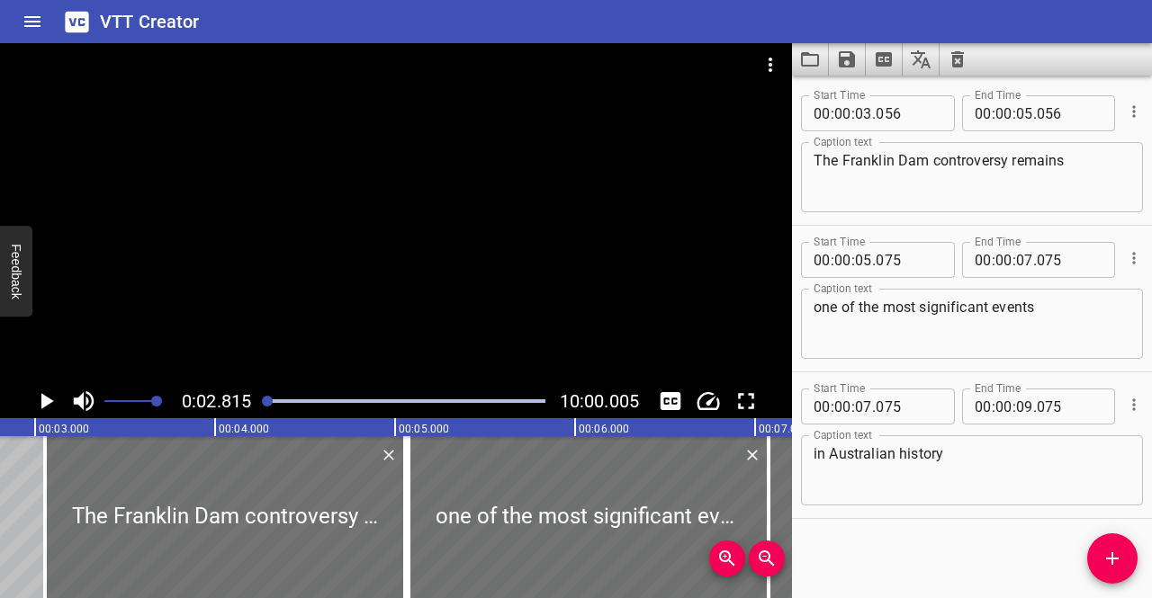
scroll to position [0, 0]
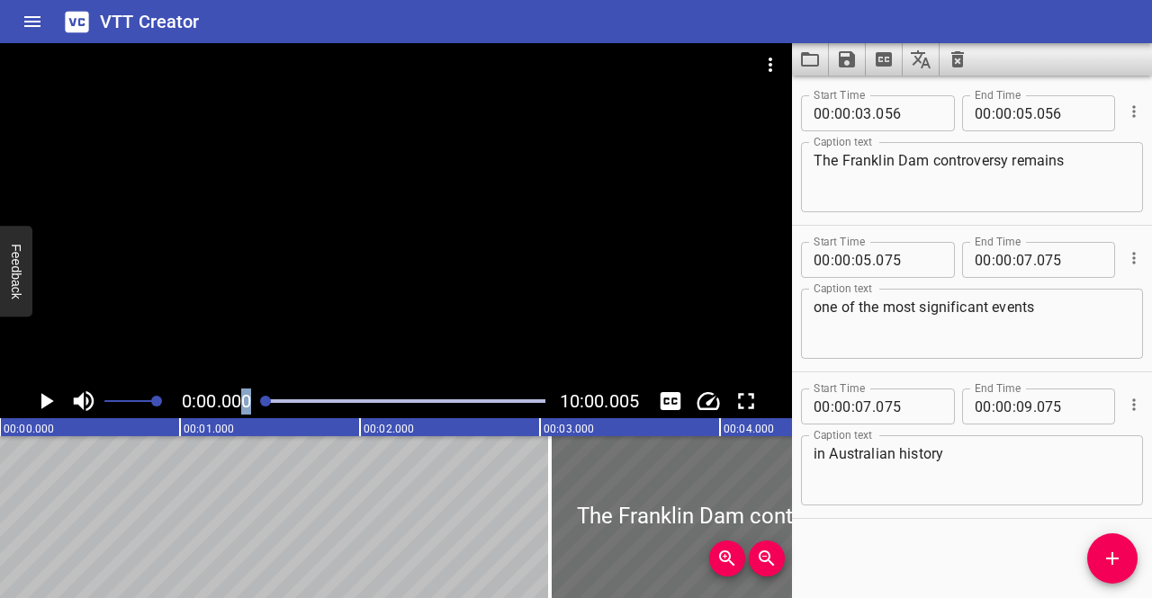
drag, startPoint x: 259, startPoint y: 400, endPoint x: 236, endPoint y: 400, distance: 23.4
click at [238, 400] on div "0:00.000 10:00.005" at bounding box center [396, 401] width 792 height 34
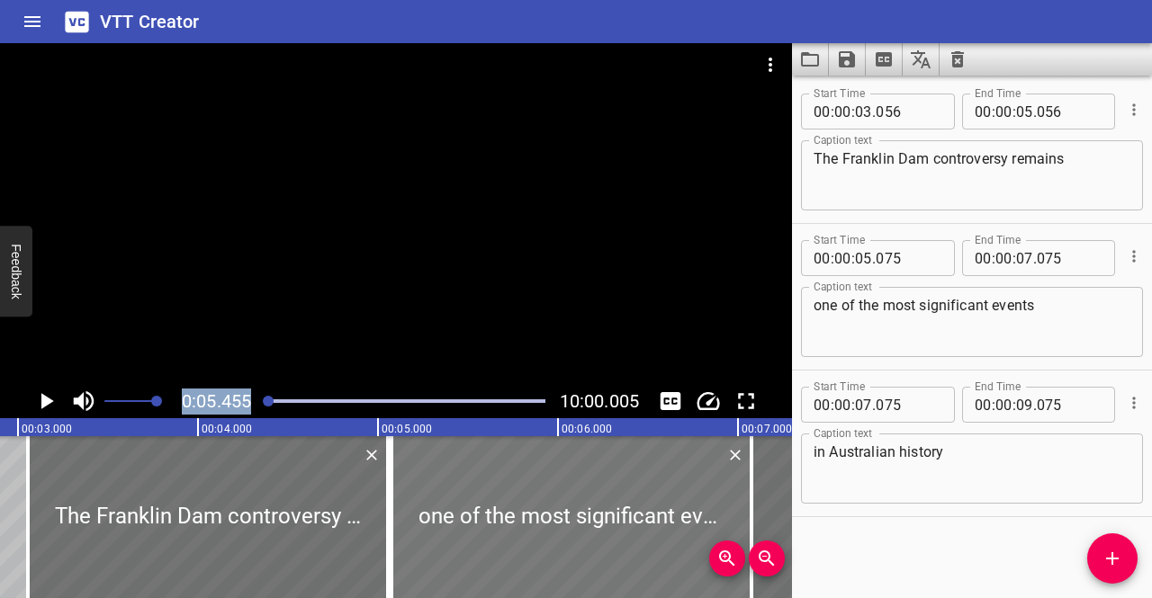
scroll to position [0, 520]
click at [270, 480] on div at bounding box center [210, 517] width 360 height 162
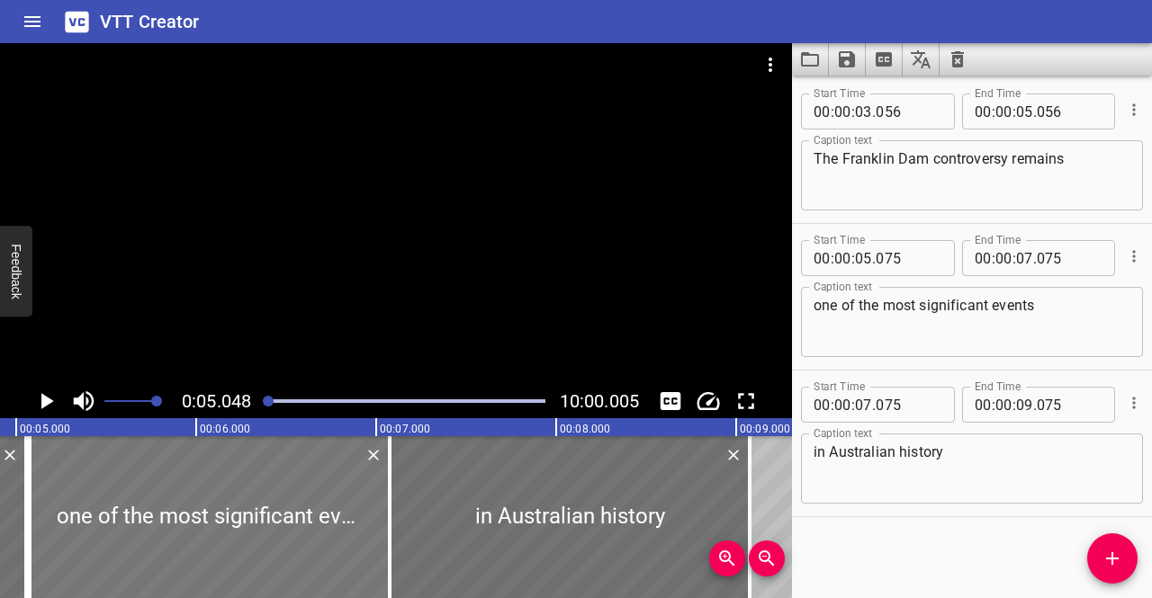
scroll to position [0, 908]
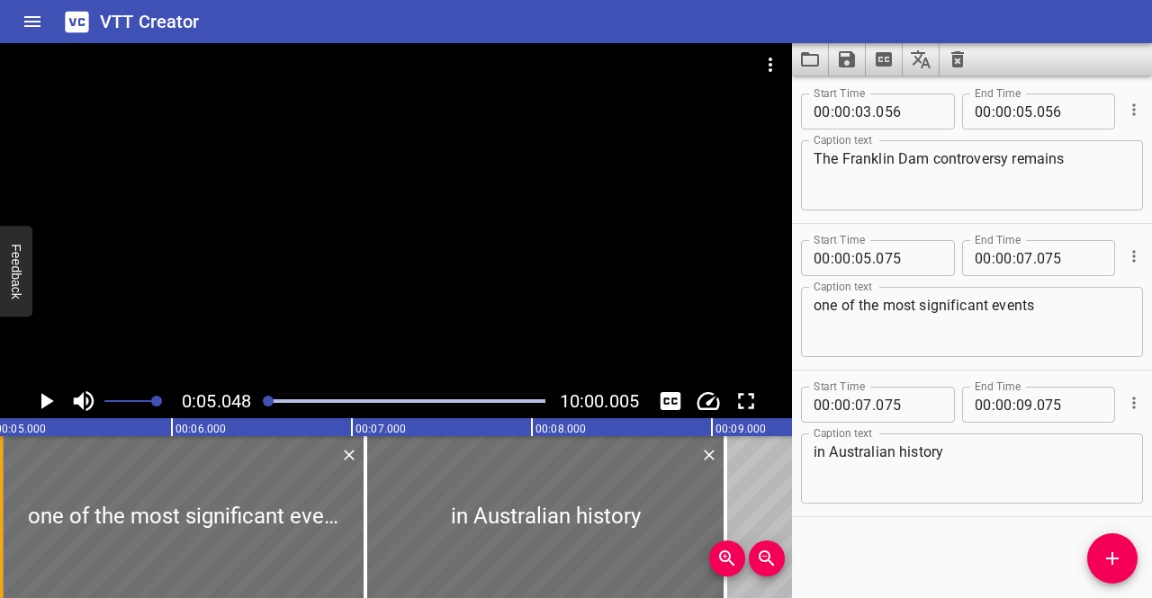
click at [0, 524] on div at bounding box center [1, 517] width 4 height 162
type input "050"
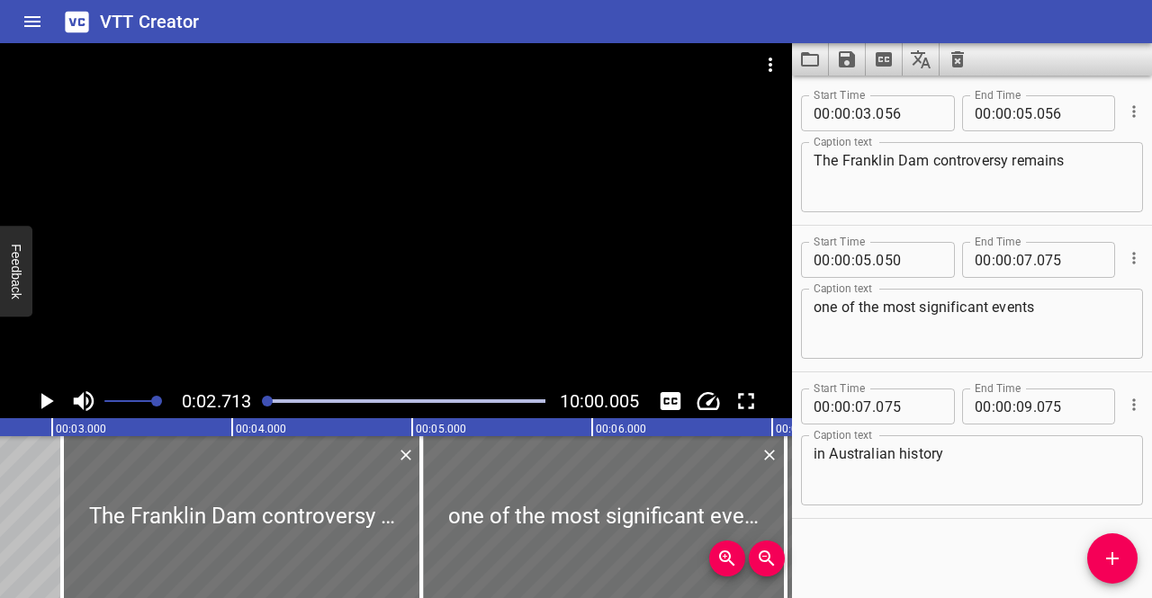
scroll to position [0, 488]
drag, startPoint x: 1047, startPoint y: 115, endPoint x: 1080, endPoint y: 120, distance: 32.7
click at [1080, 120] on input "number" at bounding box center [1070, 113] width 66 height 36
type input "050"
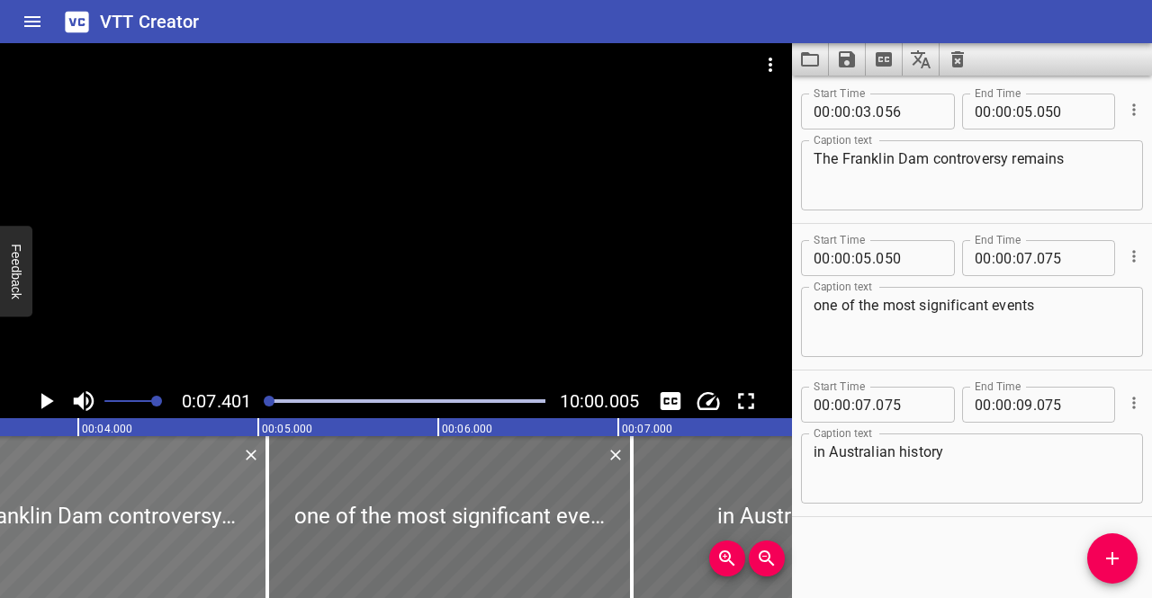
scroll to position [0, 631]
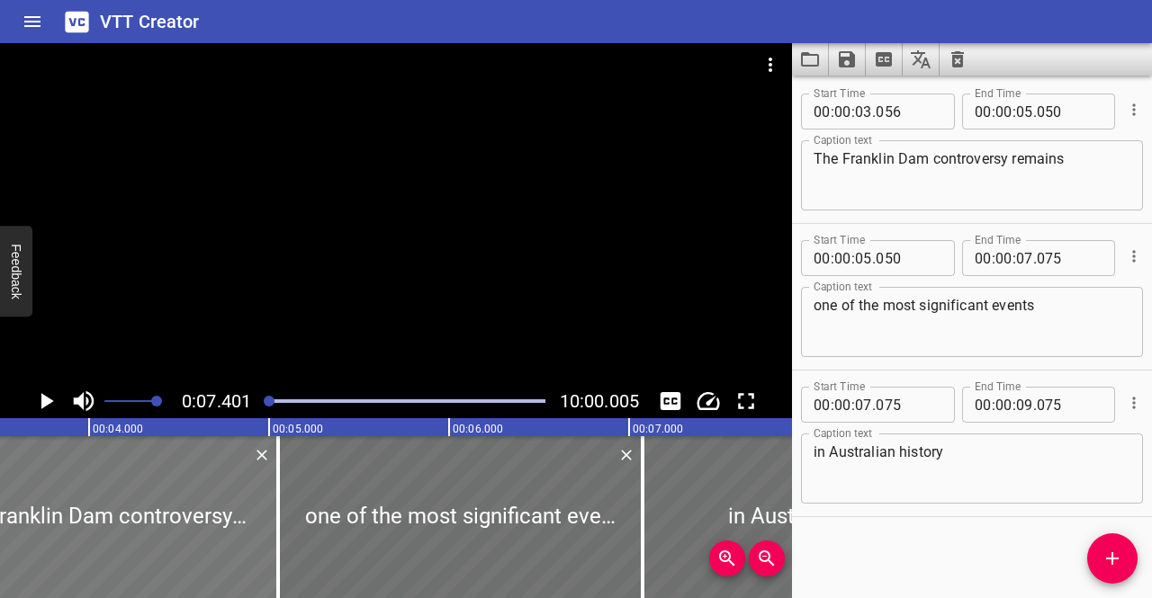
click at [182, 533] on div at bounding box center [98, 517] width 359 height 162
click at [373, 523] on div at bounding box center [460, 517] width 364 height 162
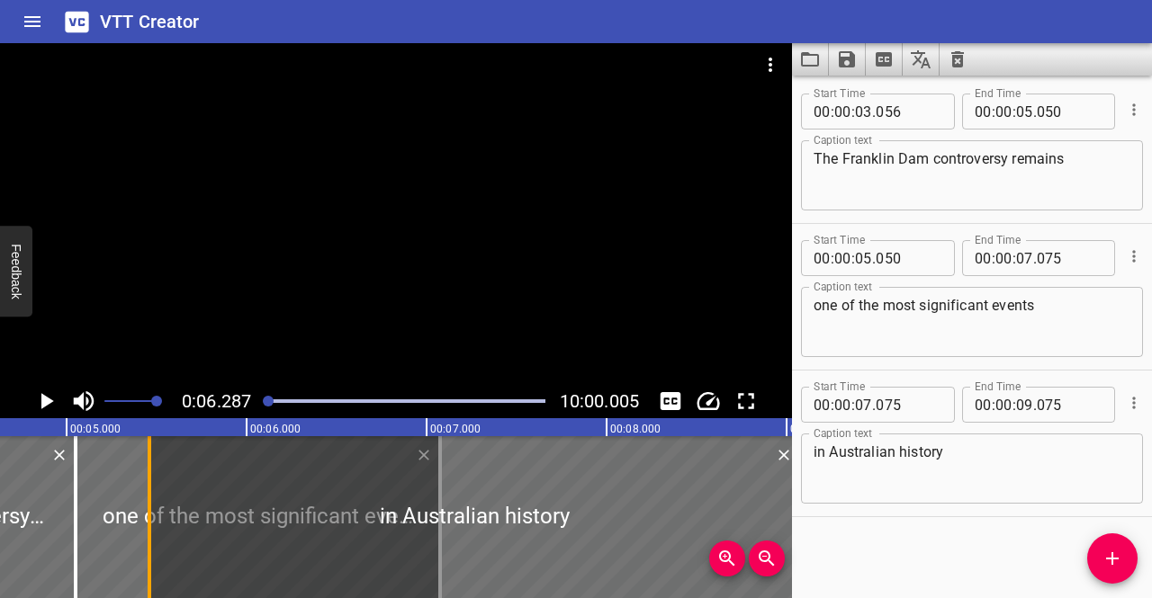
scroll to position [0, 825]
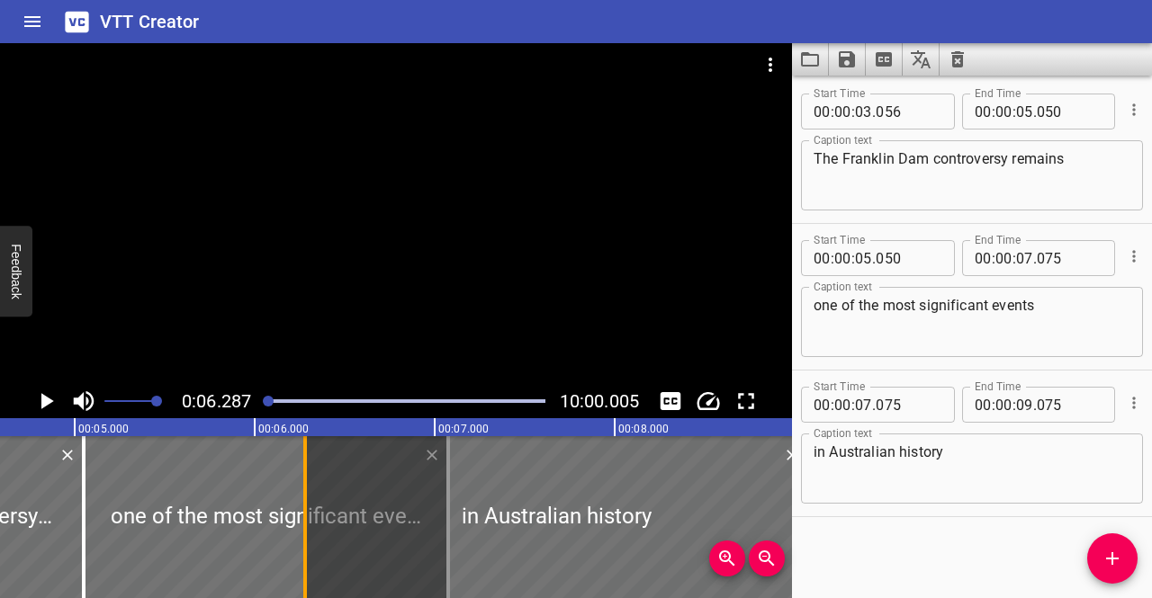
drag, startPoint x: 136, startPoint y: 518, endPoint x: 301, endPoint y: 491, distance: 167.8
click at [301, 491] on div at bounding box center [305, 517] width 18 height 162
type input "06"
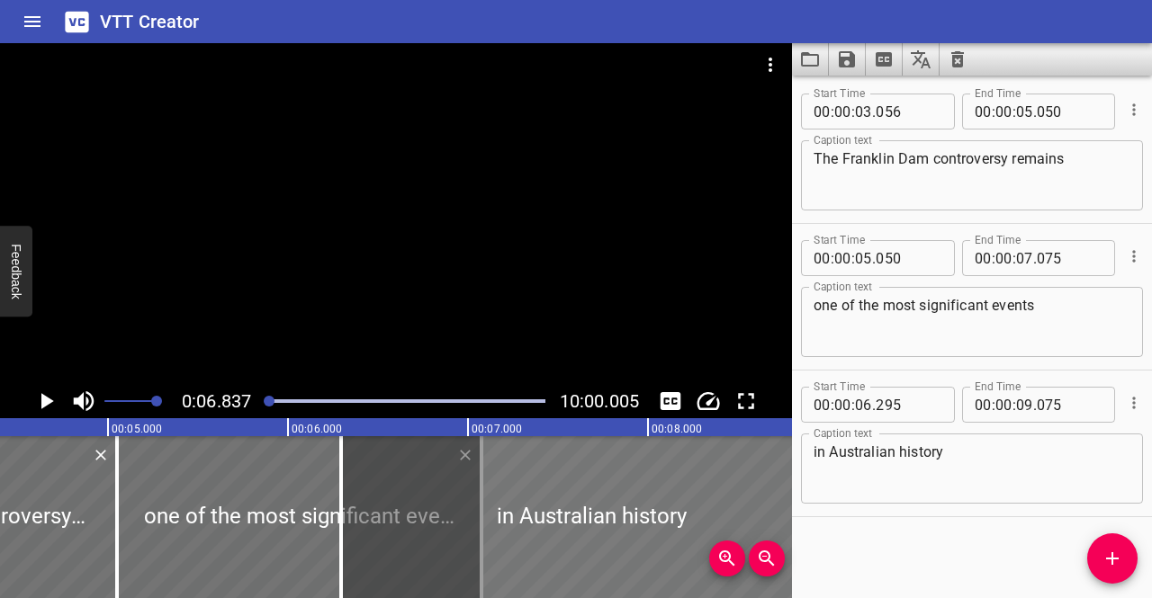
scroll to position [0, 787]
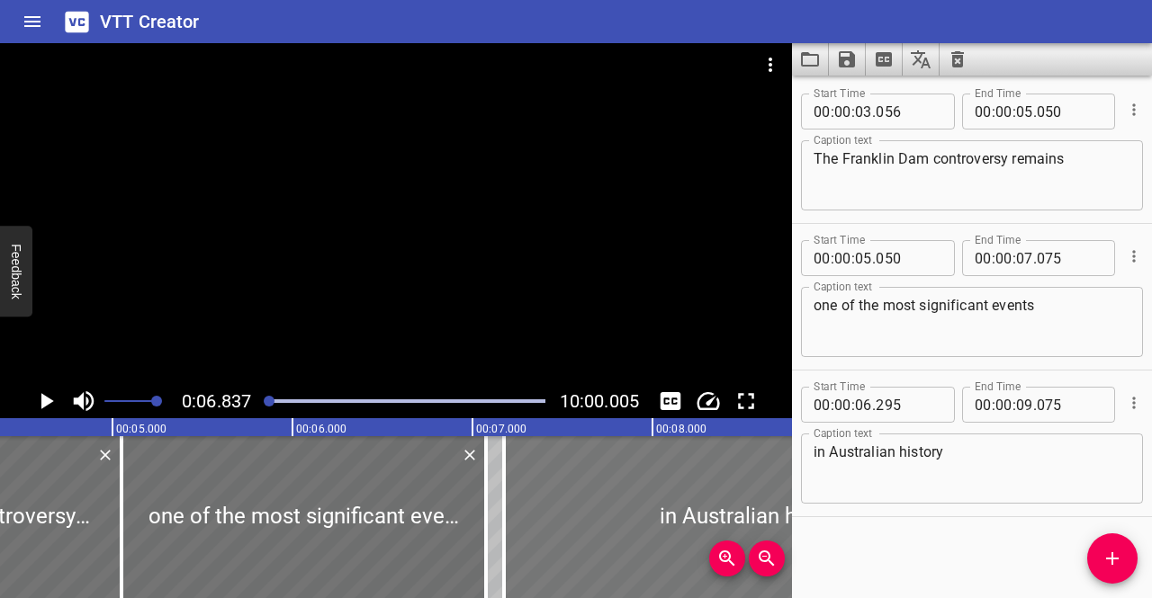
click at [637, 528] on div at bounding box center [754, 517] width 500 height 162
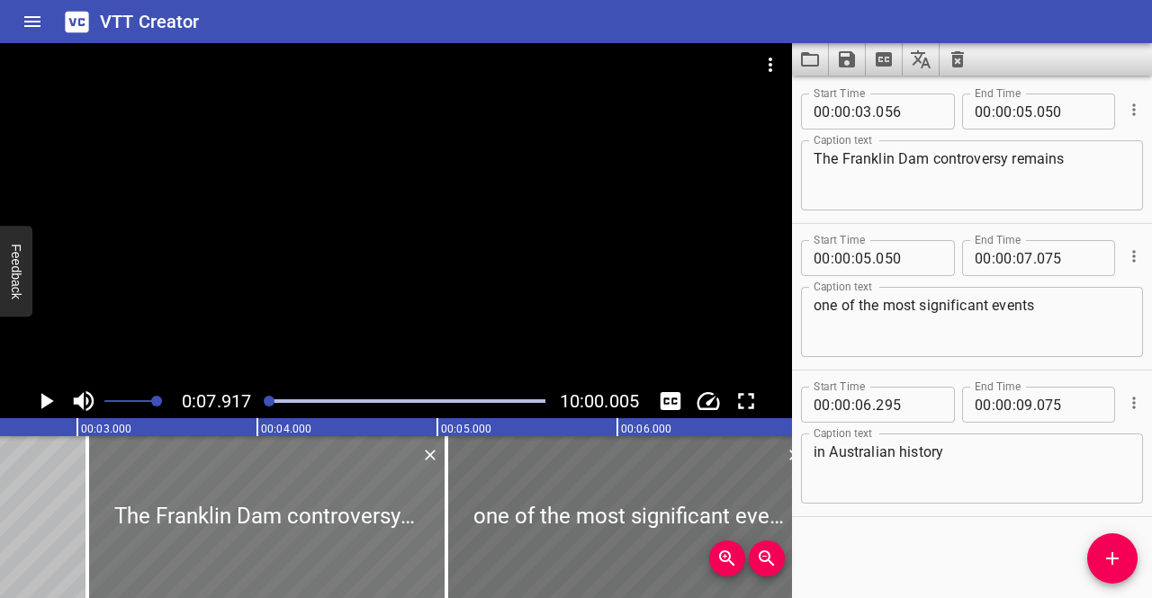
scroll to position [0, 403]
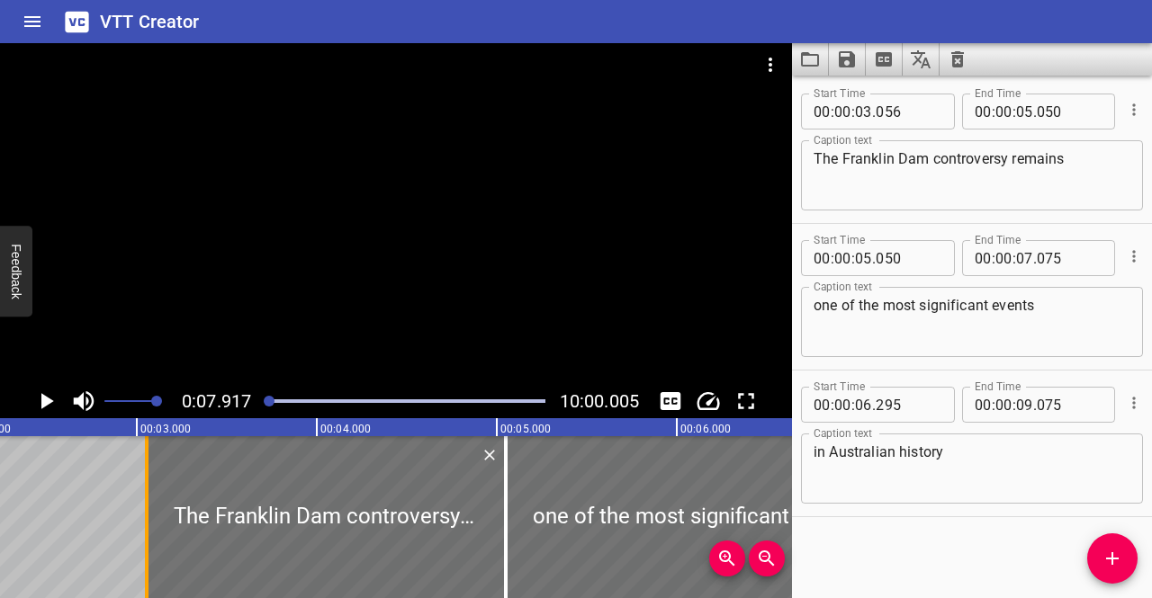
click at [138, 525] on div at bounding box center [147, 517] width 18 height 162
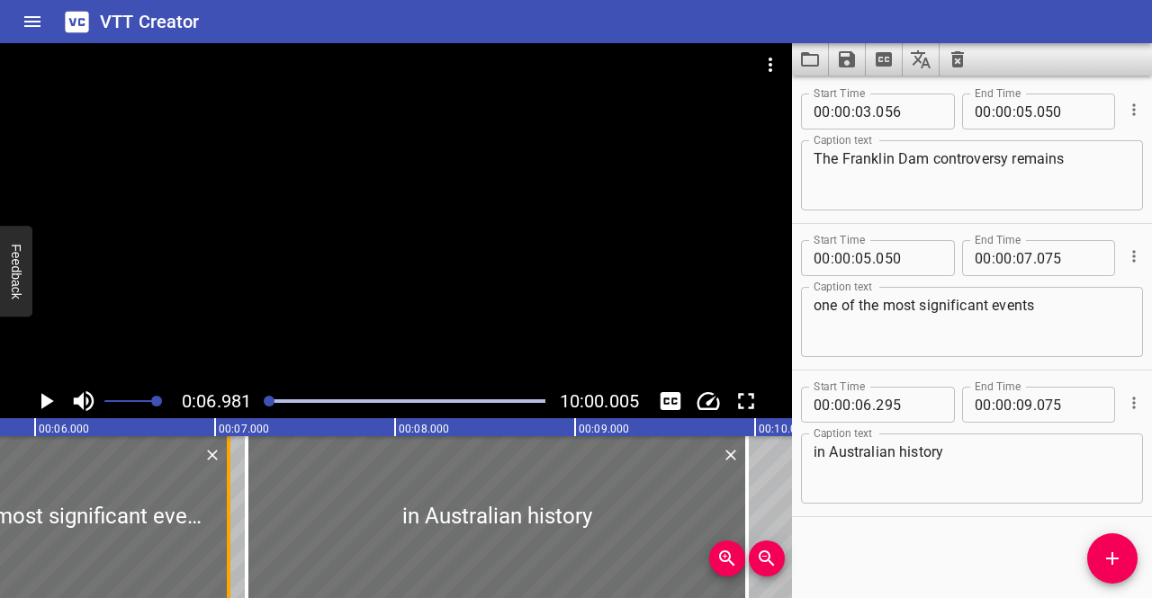
scroll to position [0, 977]
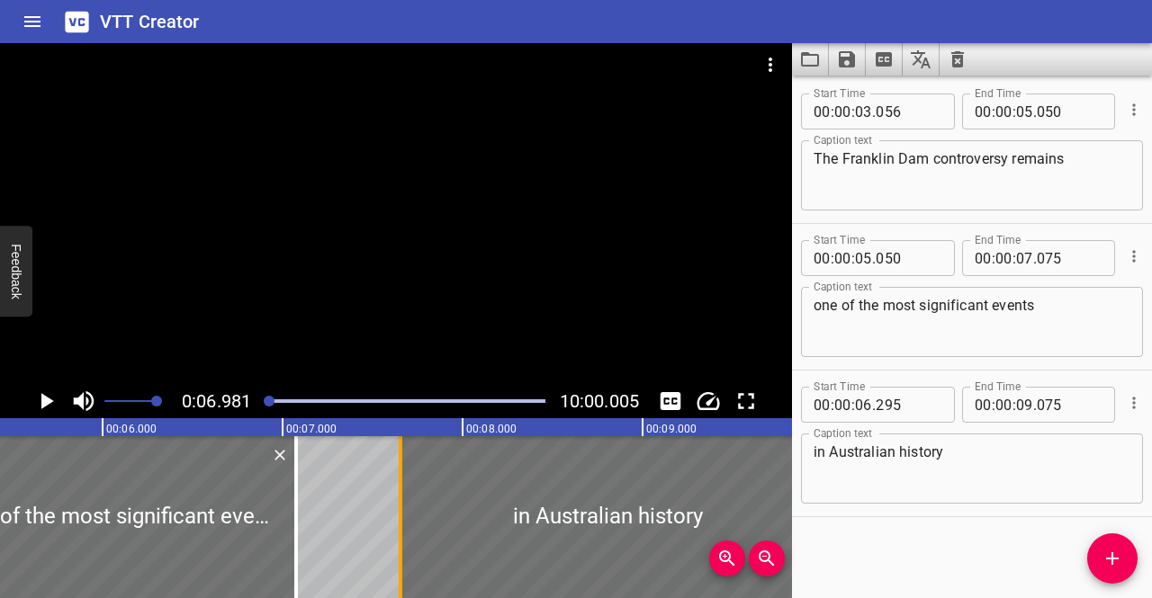
drag, startPoint x: 313, startPoint y: 514, endPoint x: 411, endPoint y: 506, distance: 98.4
click at [402, 506] on div at bounding box center [401, 517] width 4 height 162
type input "840"
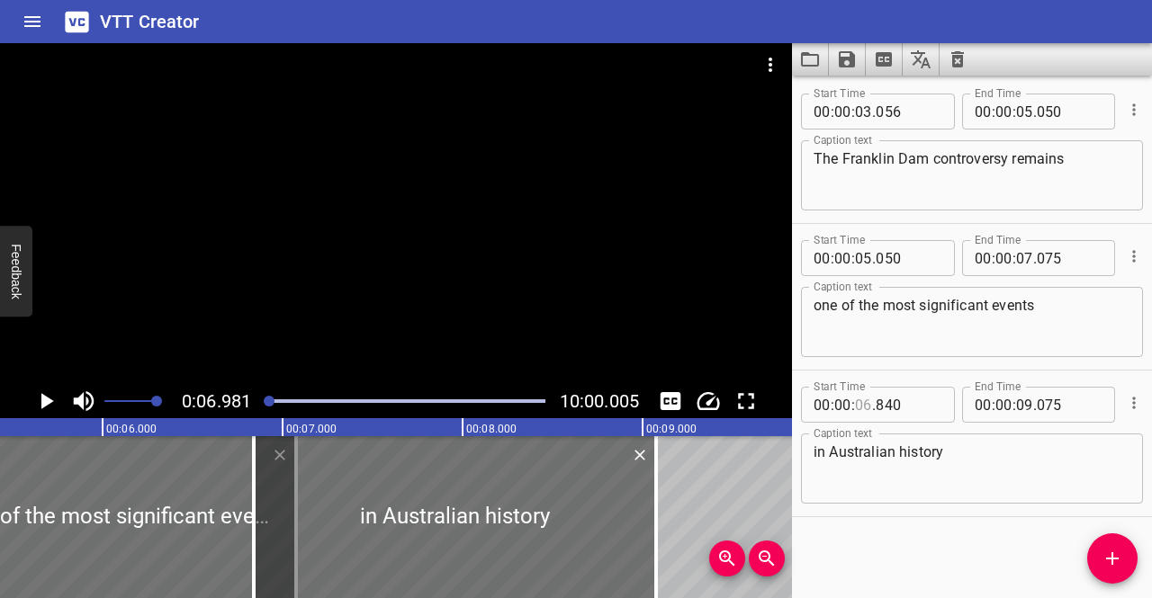
click at [856, 410] on input "number" at bounding box center [863, 405] width 17 height 36
click at [867, 409] on input "number" at bounding box center [863, 405] width 17 height 36
type input "07"
type input "075"
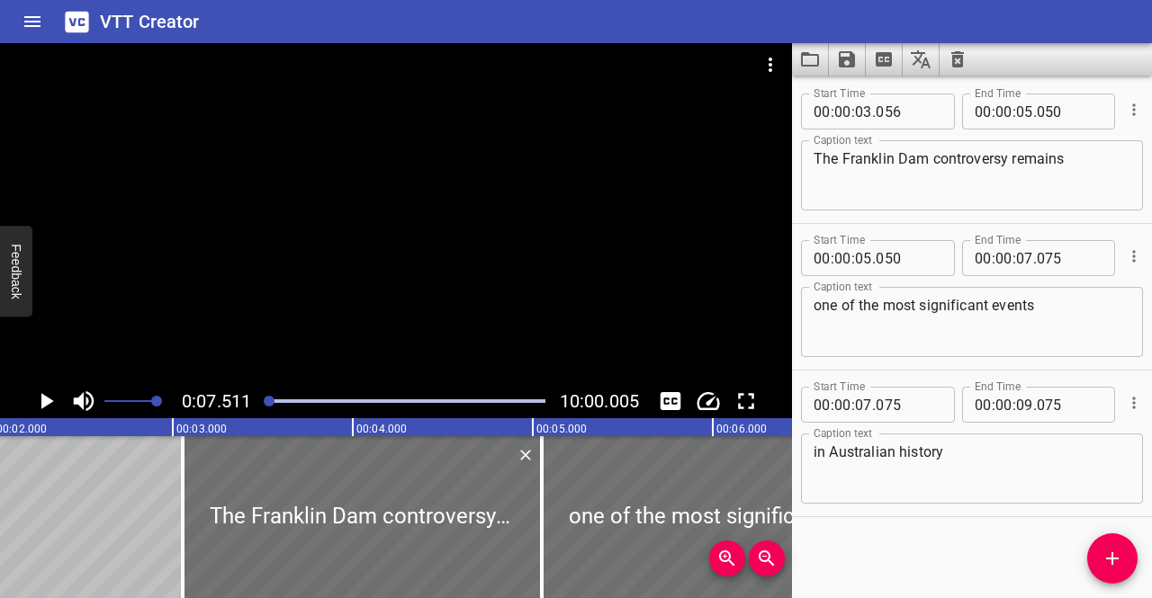
scroll to position [0, 349]
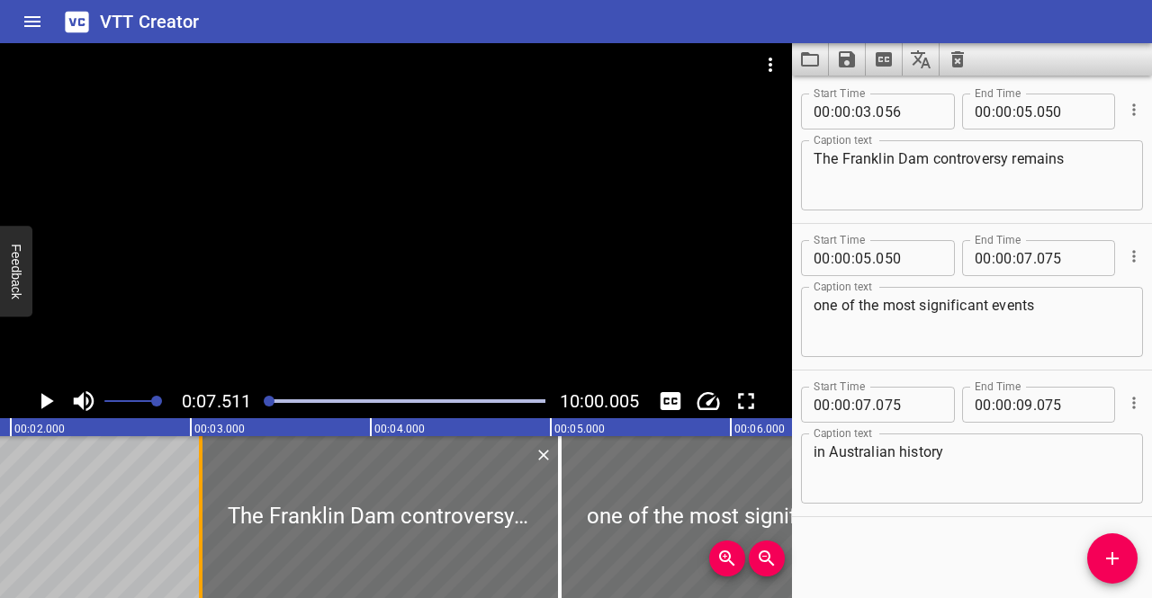
click at [193, 471] on div at bounding box center [201, 517] width 18 height 162
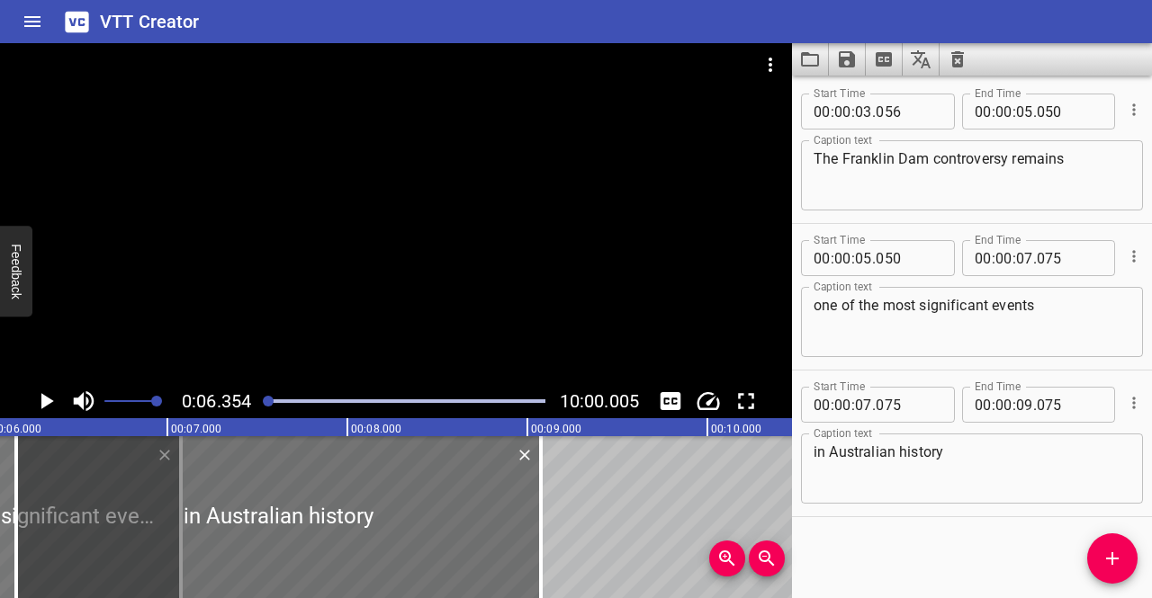
scroll to position [0, 924]
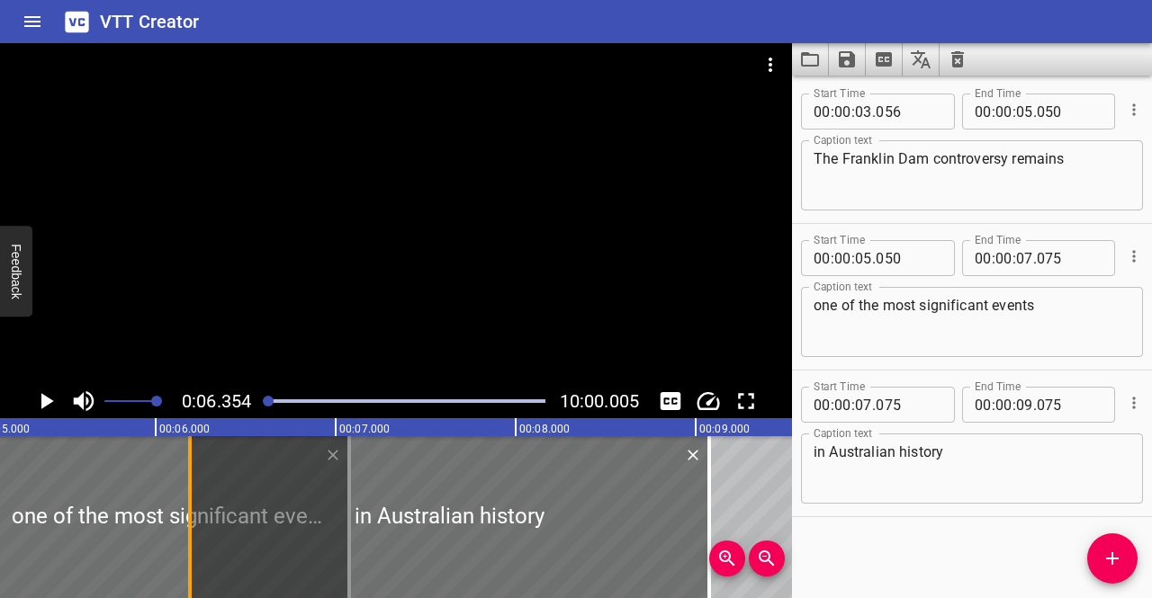
drag, startPoint x: 126, startPoint y: 503, endPoint x: 187, endPoint y: 487, distance: 63.3
click at [187, 487] on div at bounding box center [190, 517] width 18 height 162
type input "06"
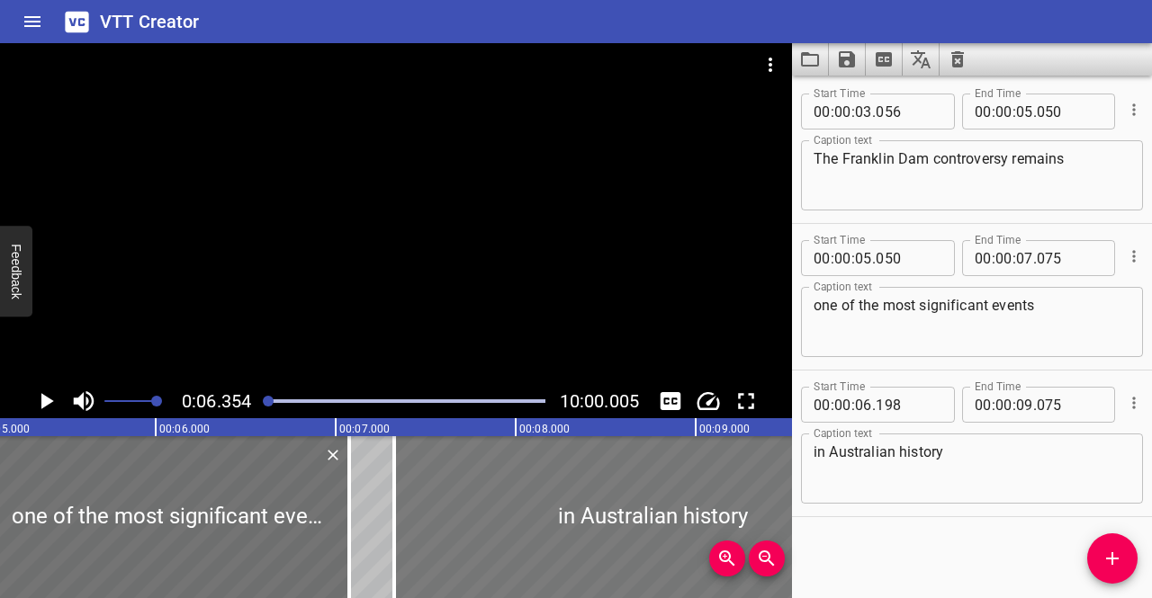
click at [606, 469] on div at bounding box center [652, 517] width 517 height 162
type input "203"
type input "080"
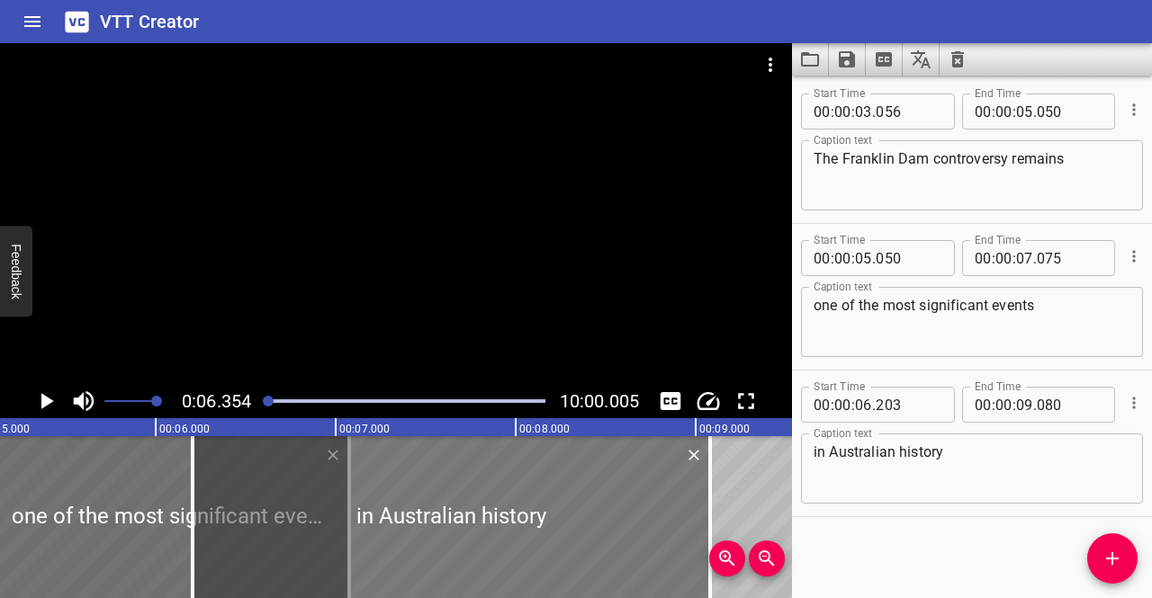
click at [483, 490] on div at bounding box center [451, 517] width 517 height 162
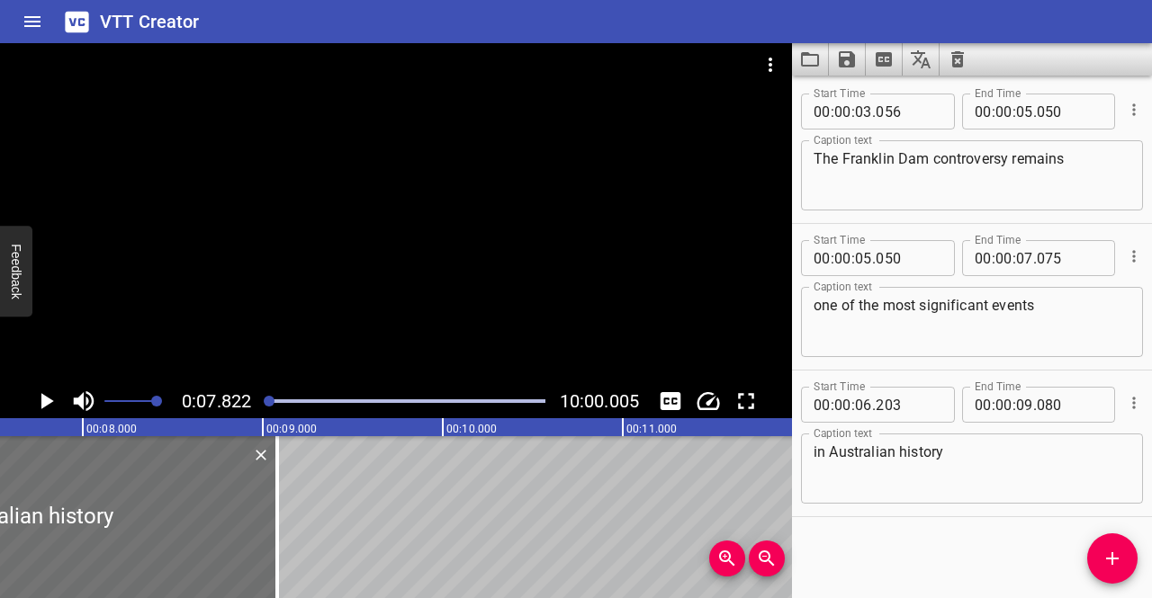
scroll to position [0, 1407]
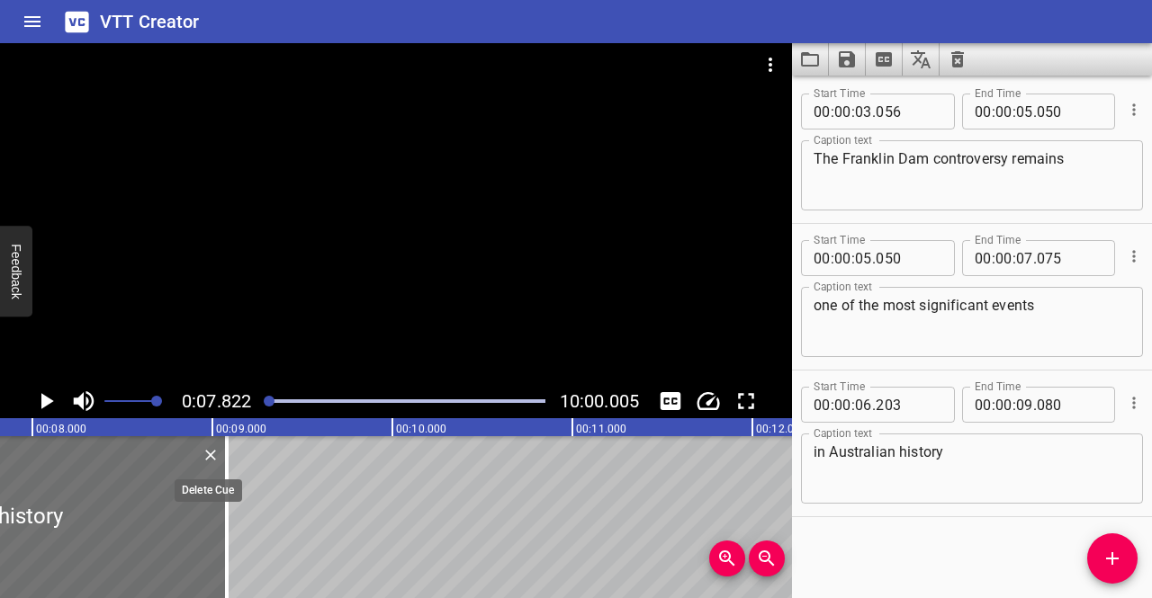
click at [210, 456] on icon "Delete" at bounding box center [210, 455] width 11 height 11
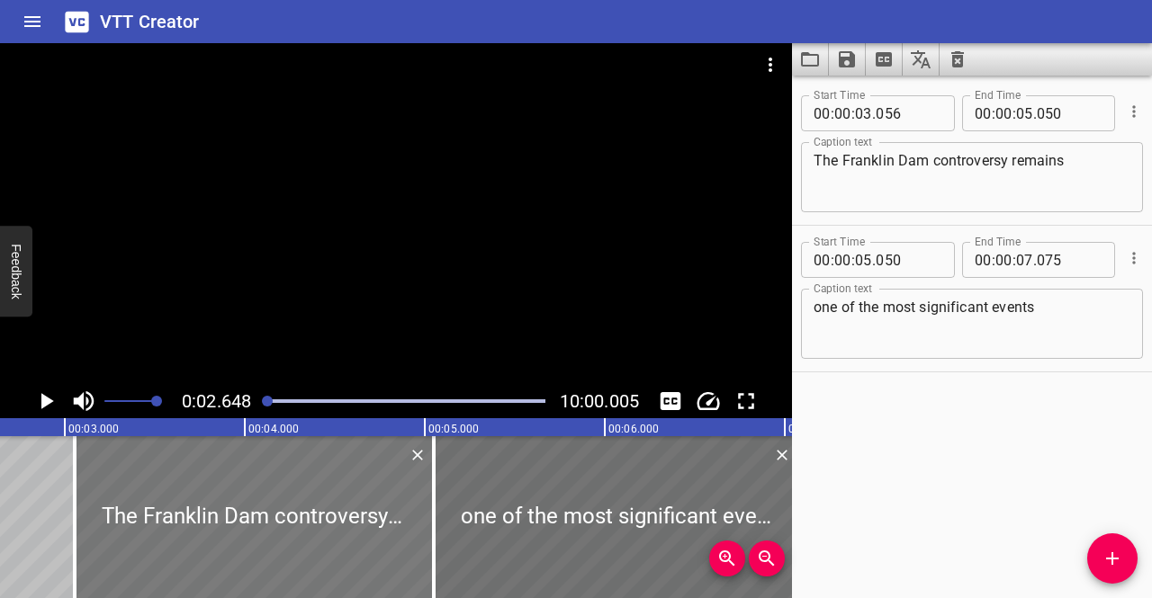
scroll to position [0, 476]
click at [72, 509] on div at bounding box center [74, 517] width 4 height 162
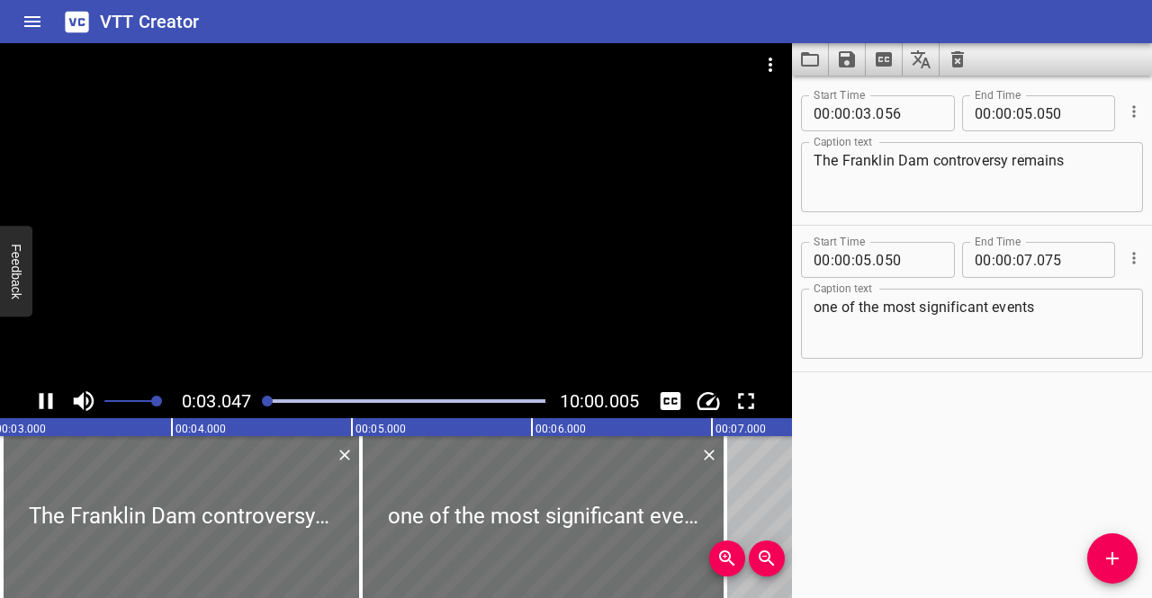
scroll to position [0, 553]
